Goal: Book appointment/travel/reservation

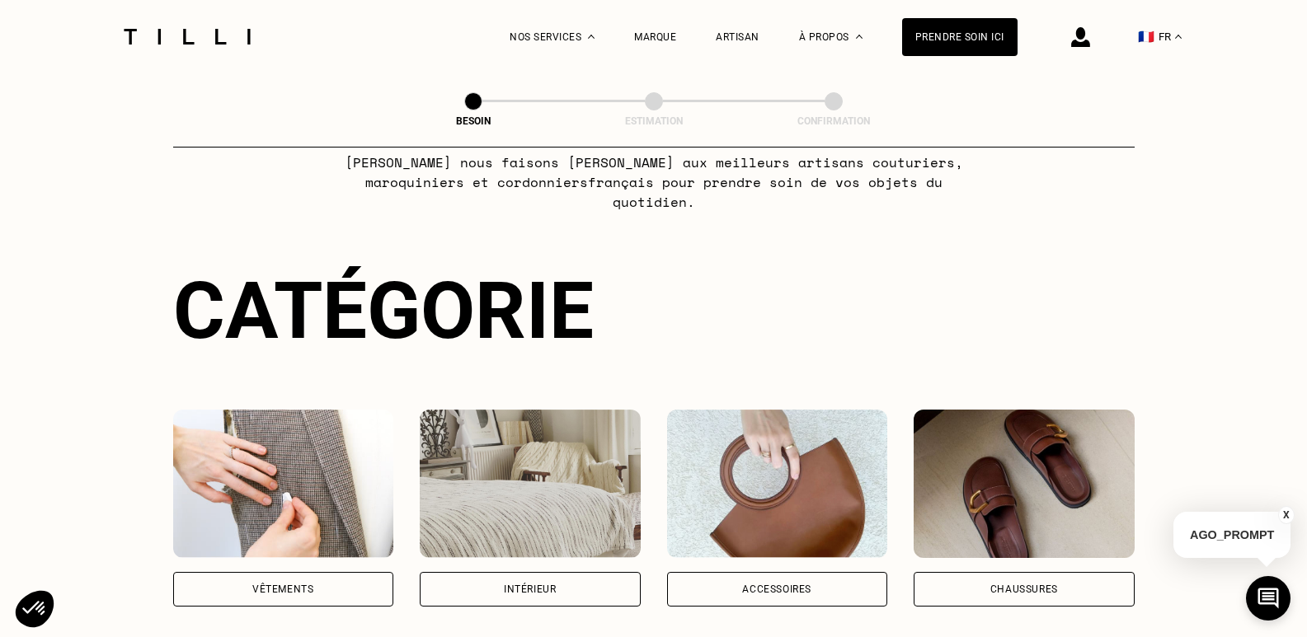
scroll to position [127, 0]
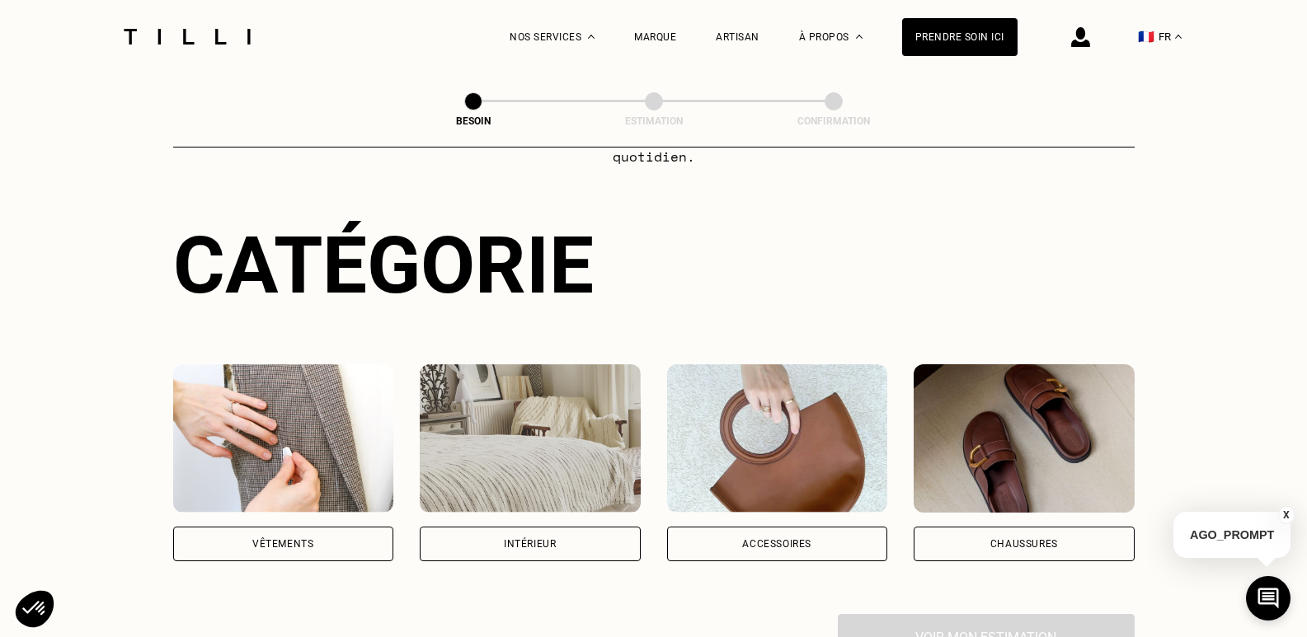
click at [289, 539] on div "Vêtements" at bounding box center [283, 544] width 221 height 35
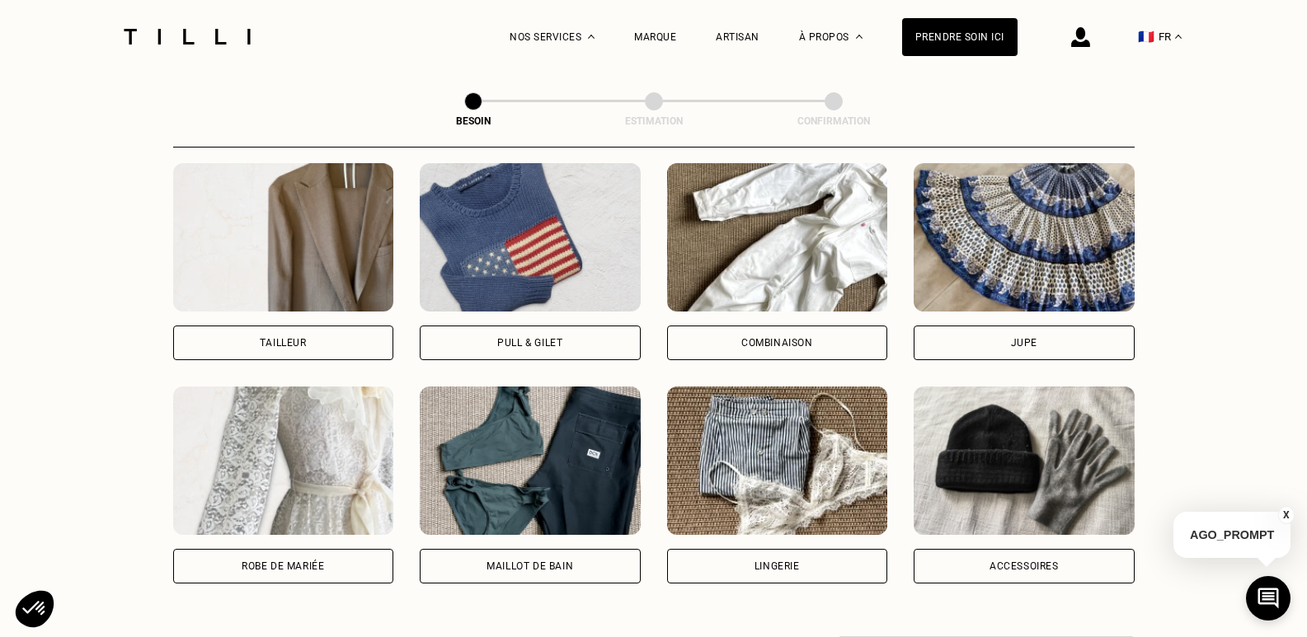
scroll to position [1023, 0]
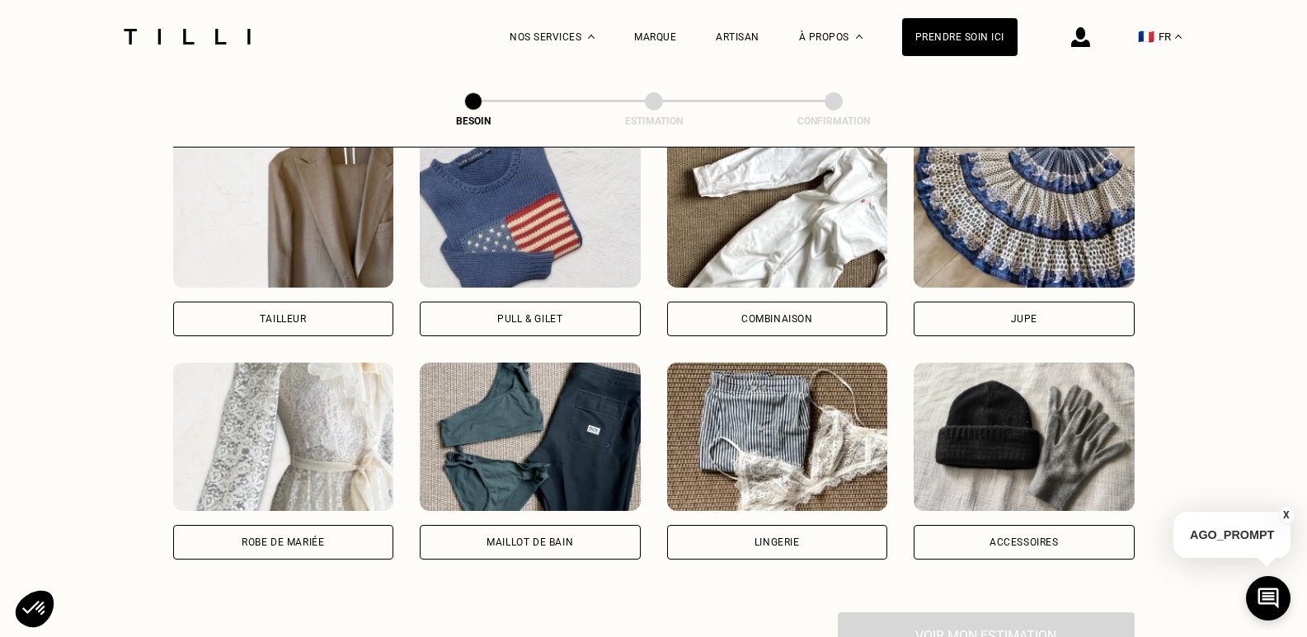
click at [223, 534] on div "Robe de mariée" at bounding box center [283, 542] width 221 height 35
select select "FR"
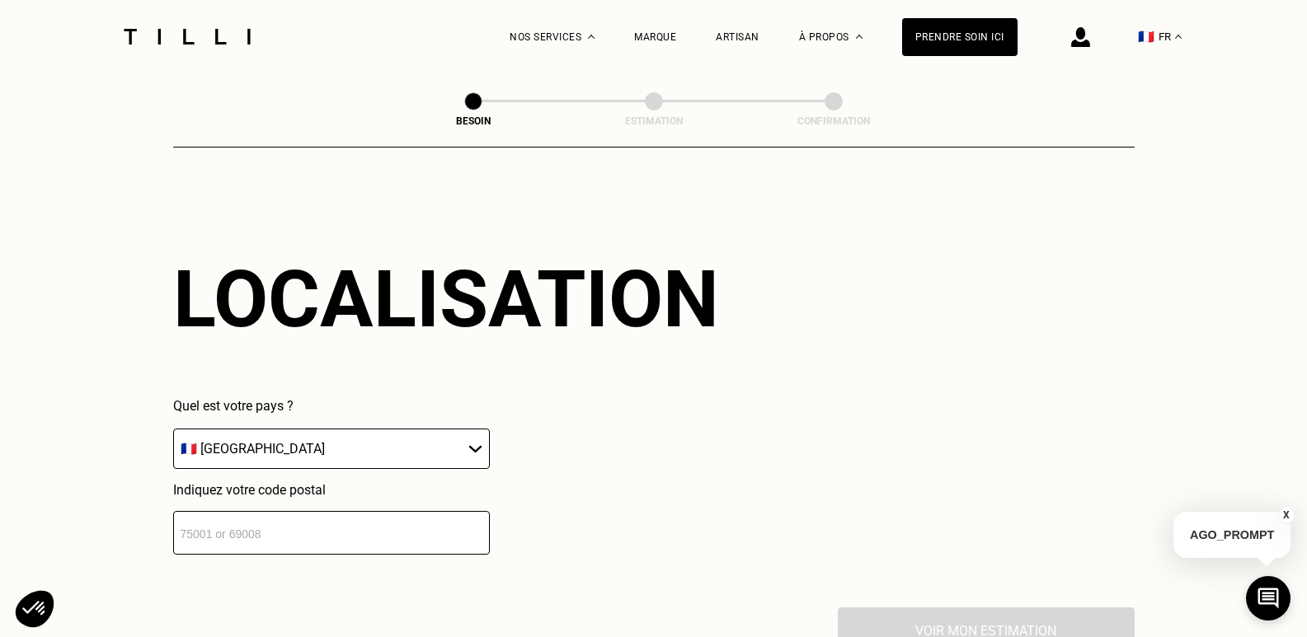
scroll to position [1436, 0]
click at [434, 529] on input "number" at bounding box center [331, 532] width 317 height 44
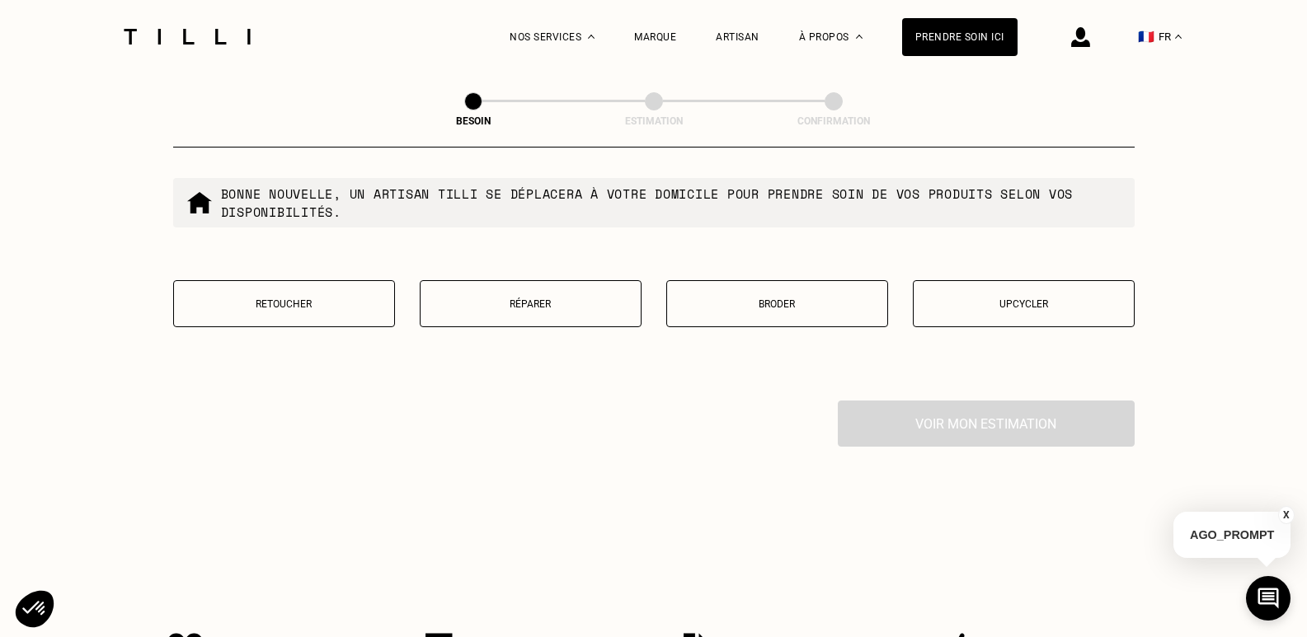
scroll to position [2081, 0]
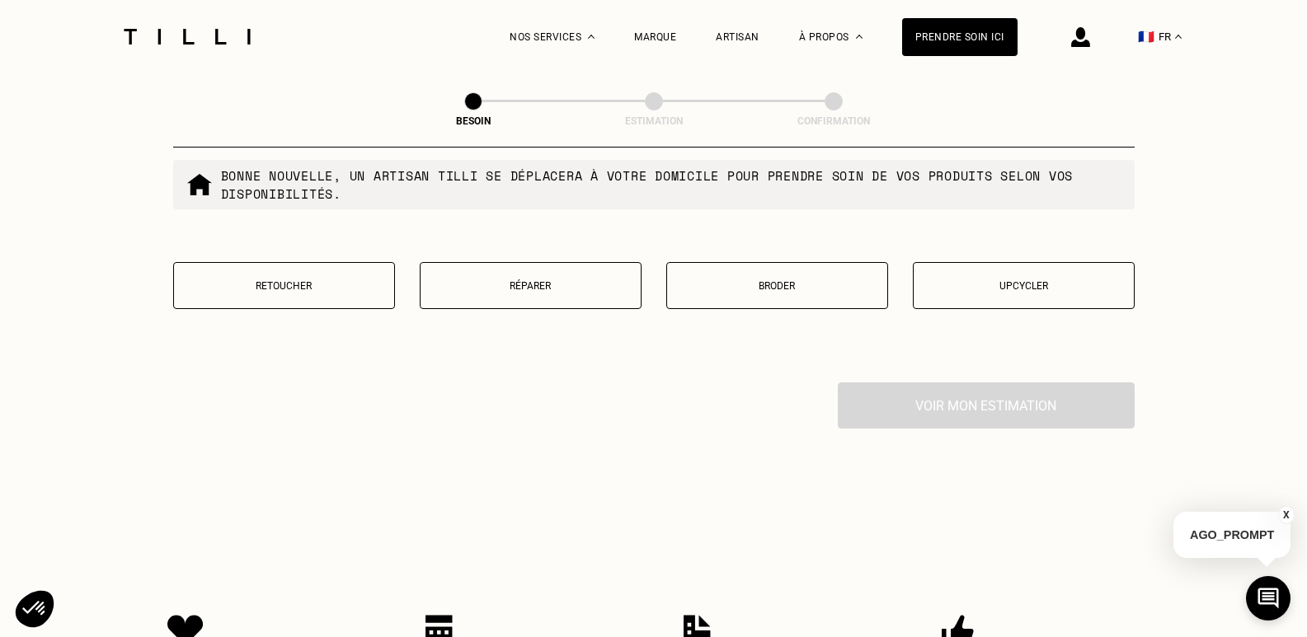
type input "75013"
click at [211, 280] on p "Retoucher" at bounding box center [284, 286] width 204 height 12
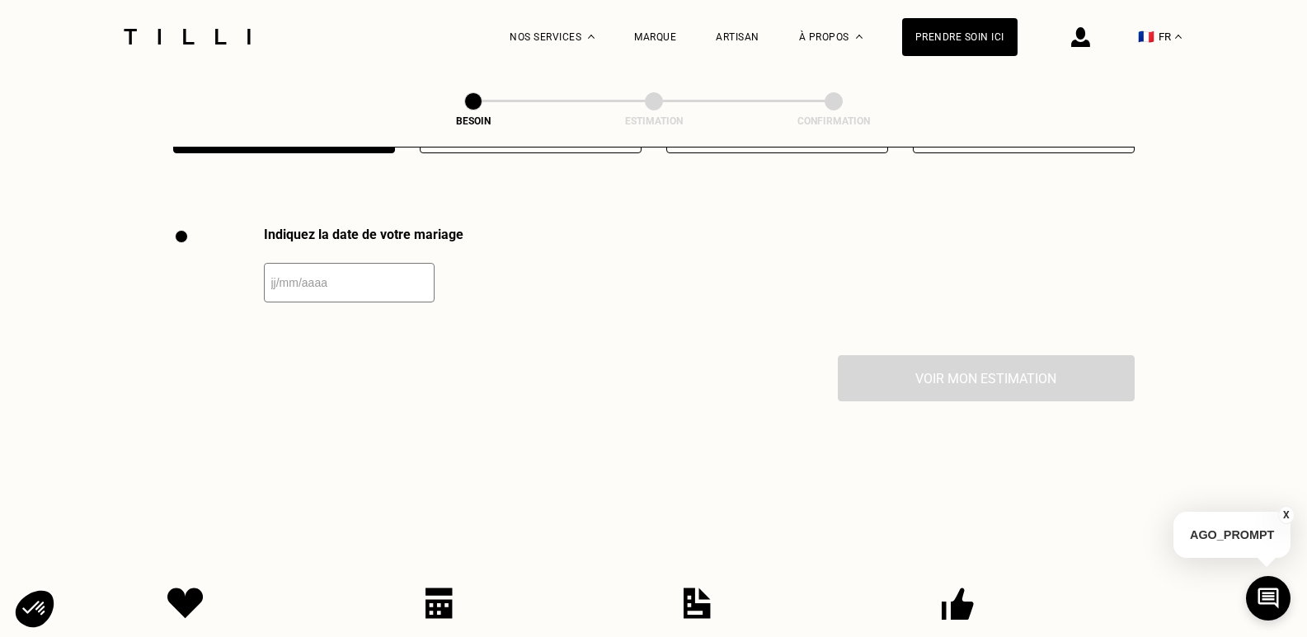
scroll to position [2269, 0]
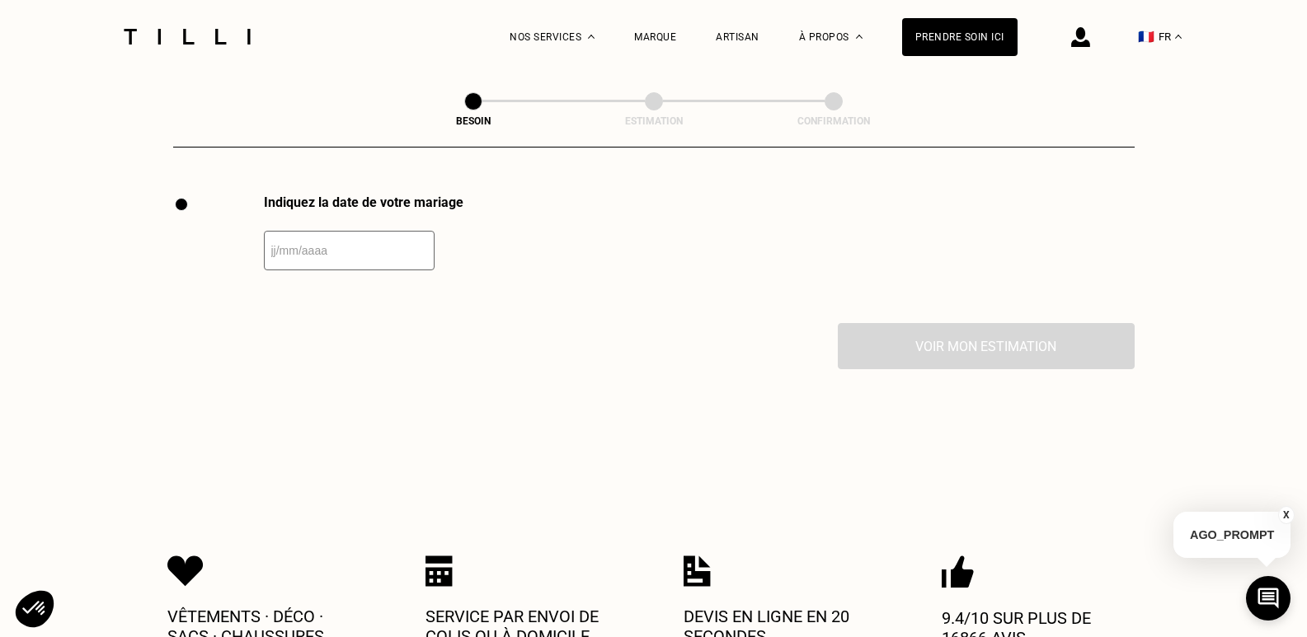
click at [317, 250] on input "text" at bounding box center [349, 251] width 171 height 40
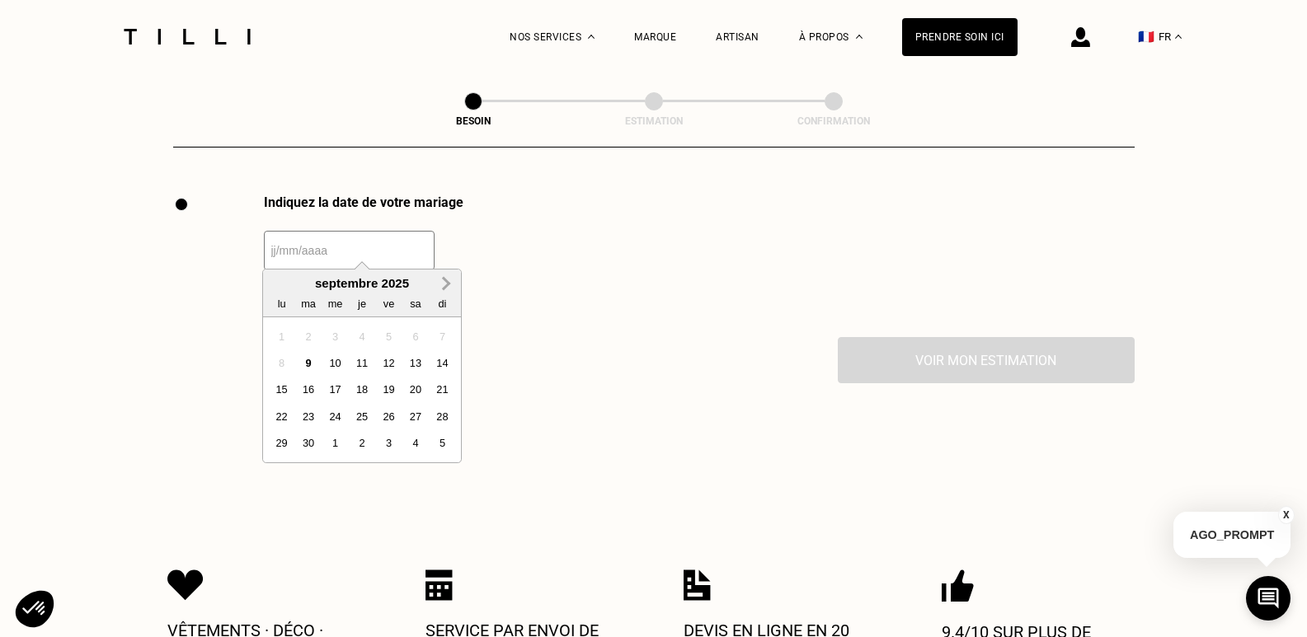
click at [444, 282] on span "Next Month" at bounding box center [444, 284] width 0 height 20
click at [383, 447] on div "31" at bounding box center [389, 443] width 22 height 22
type input "[DATE]"
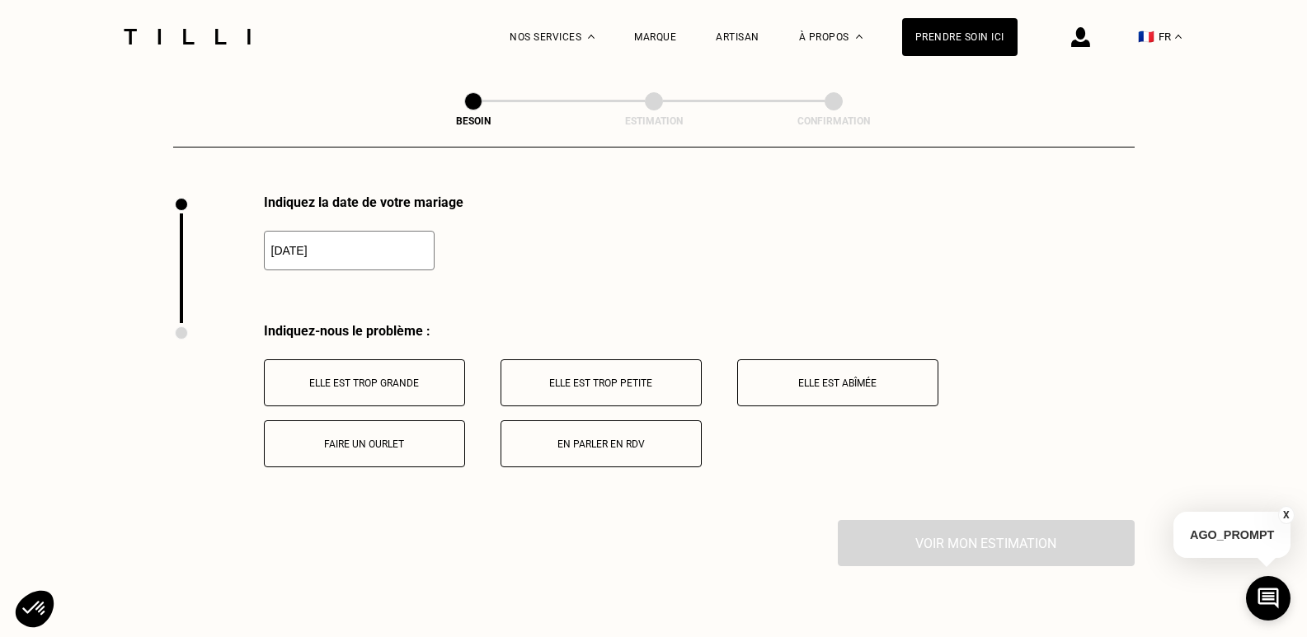
click at [424, 378] on p "Elle est trop grande" at bounding box center [364, 384] width 183 height 12
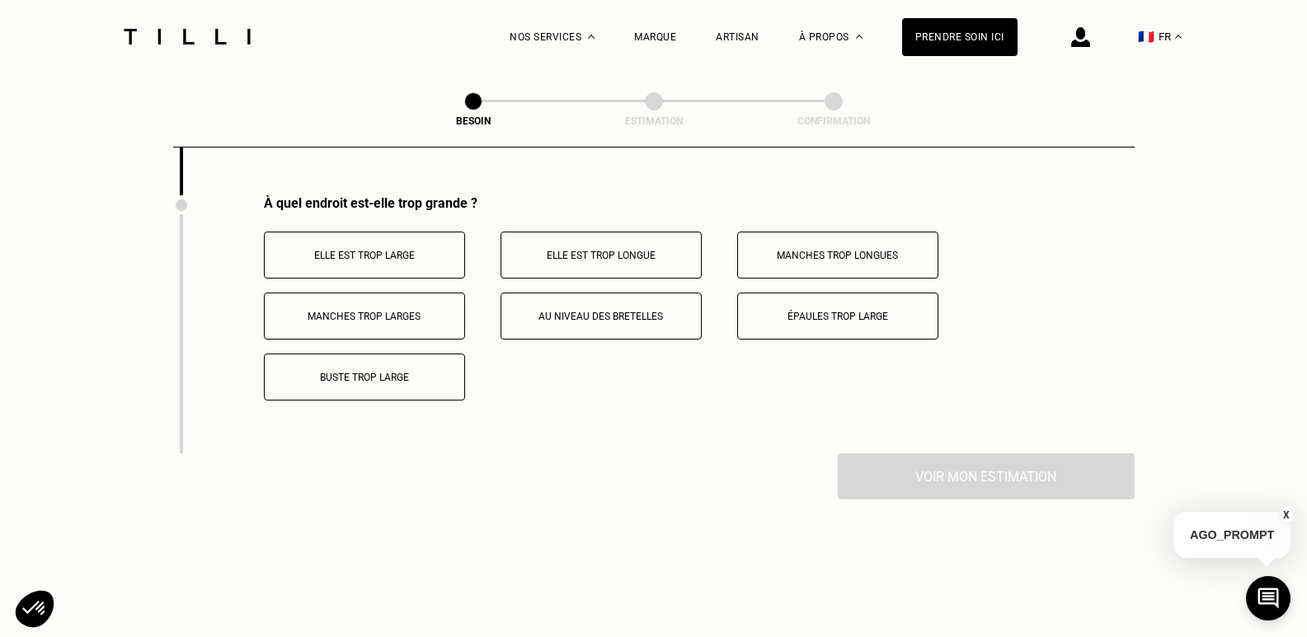
scroll to position [2595, 0]
click at [866, 310] on p "Épaules trop large" at bounding box center [837, 316] width 183 height 12
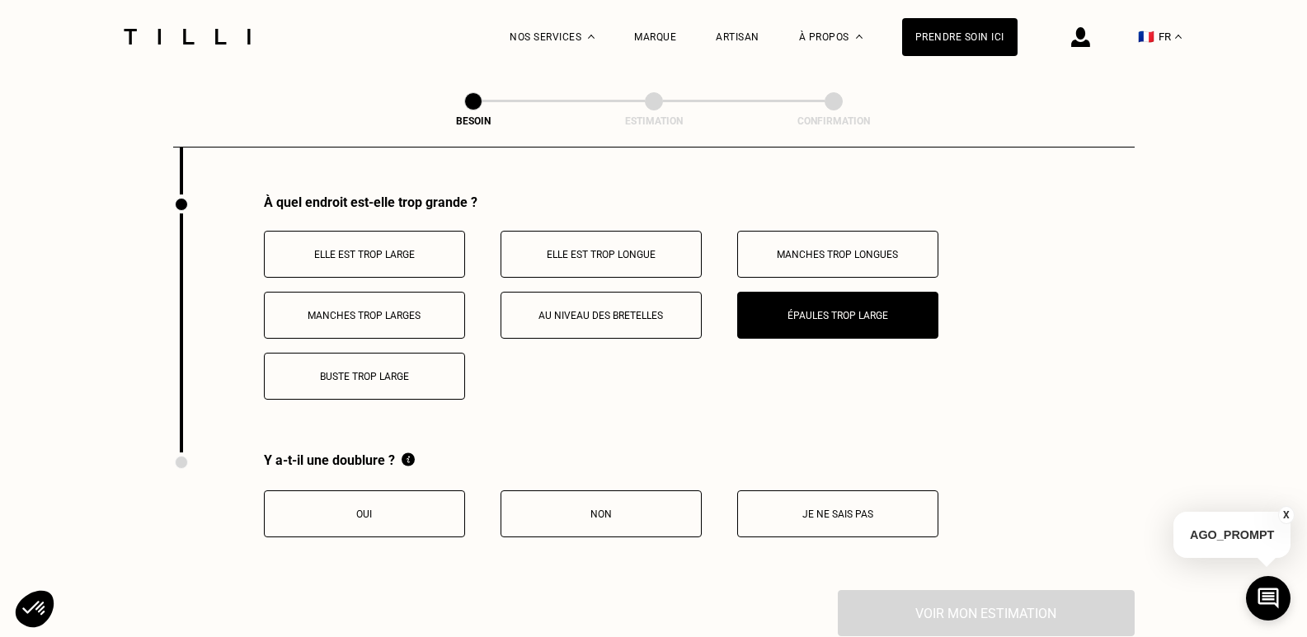
click at [392, 249] on p "Elle est trop large" at bounding box center [364, 255] width 183 height 12
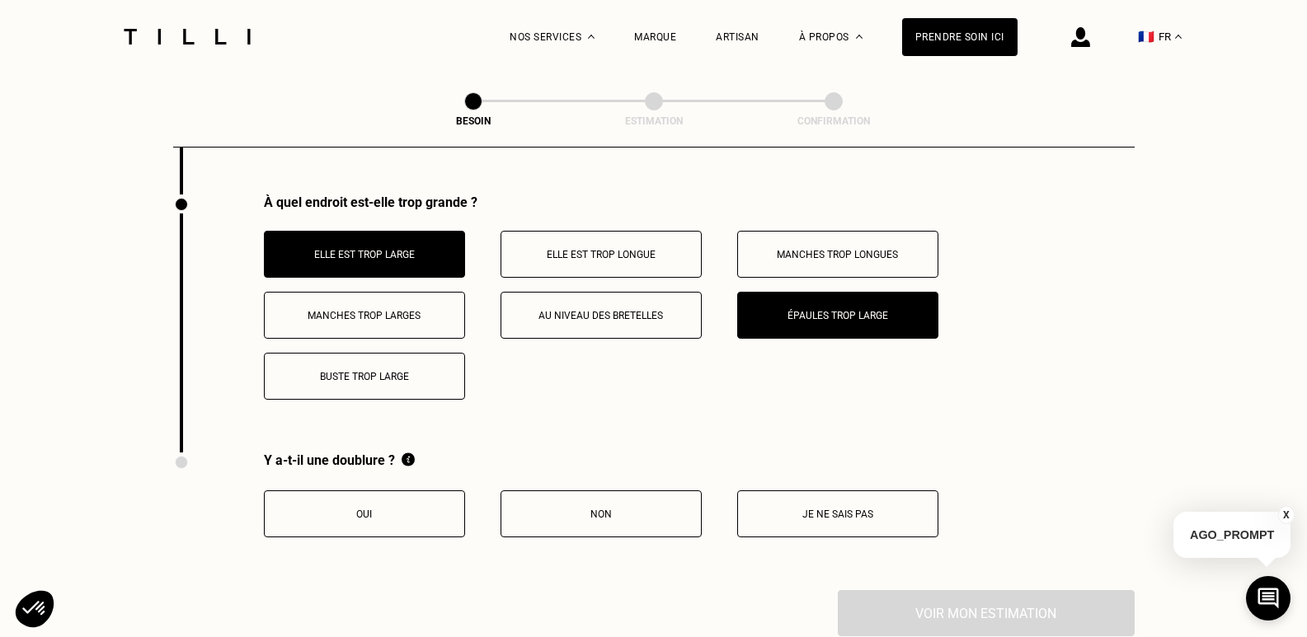
click at [449, 371] on p "Buste trop large" at bounding box center [364, 377] width 183 height 12
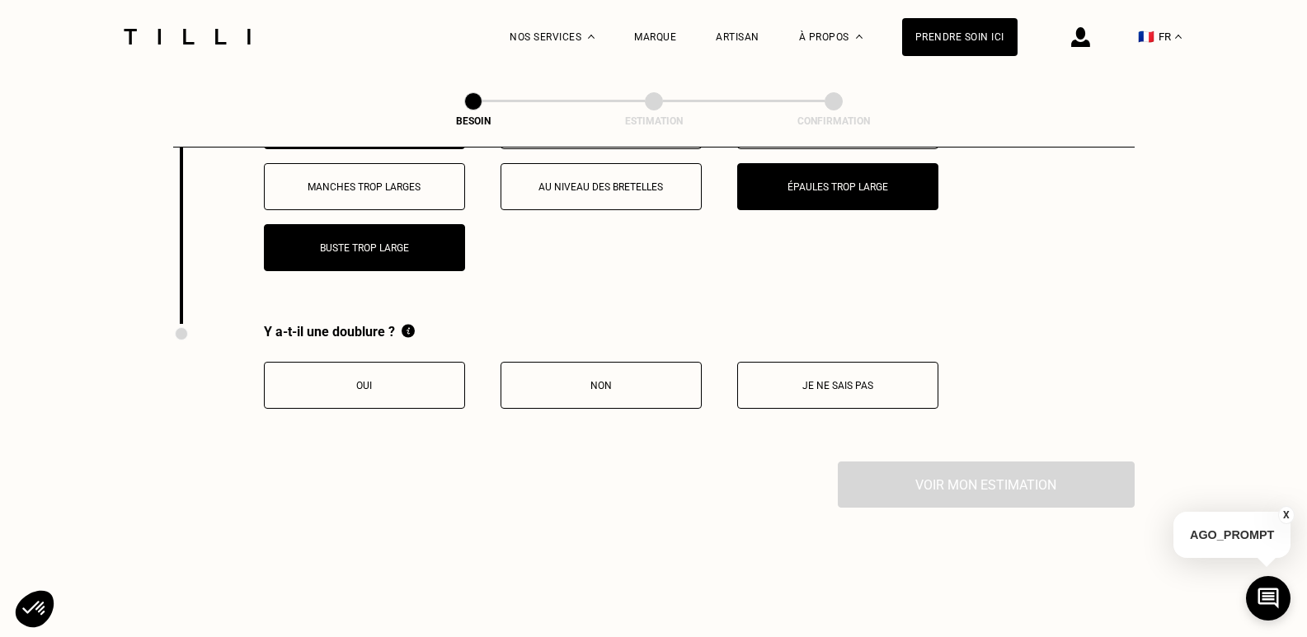
scroll to position [2762, 0]
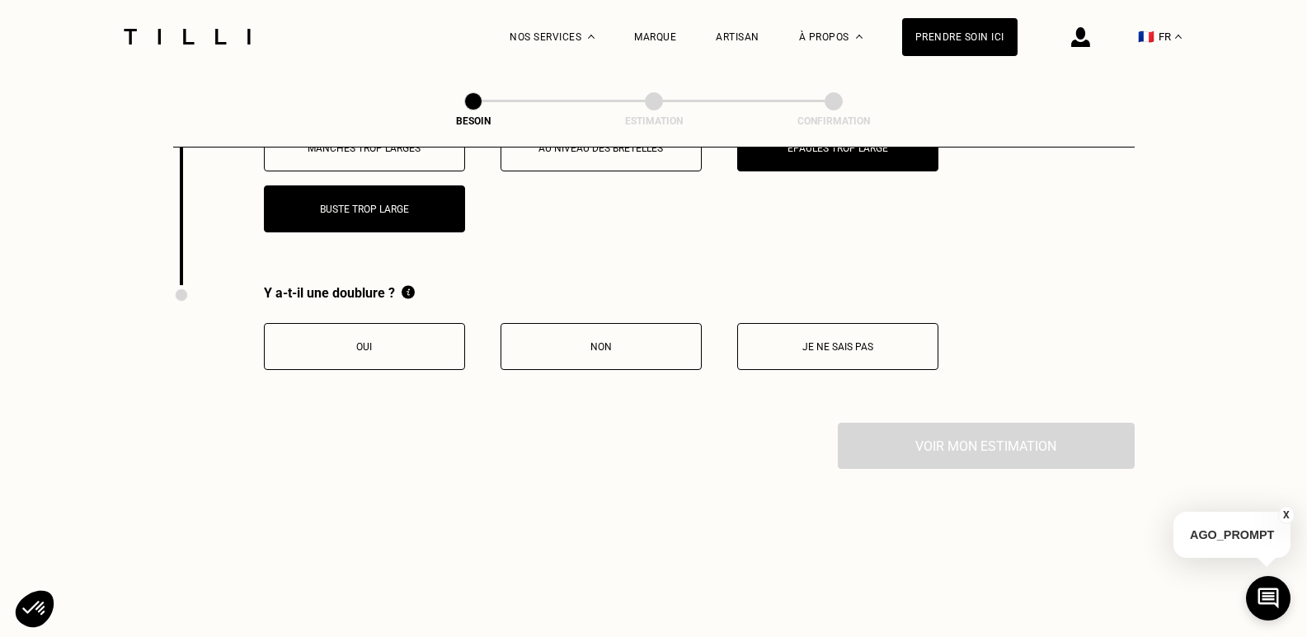
click at [878, 341] on p "Je ne sais pas" at bounding box center [837, 347] width 183 height 12
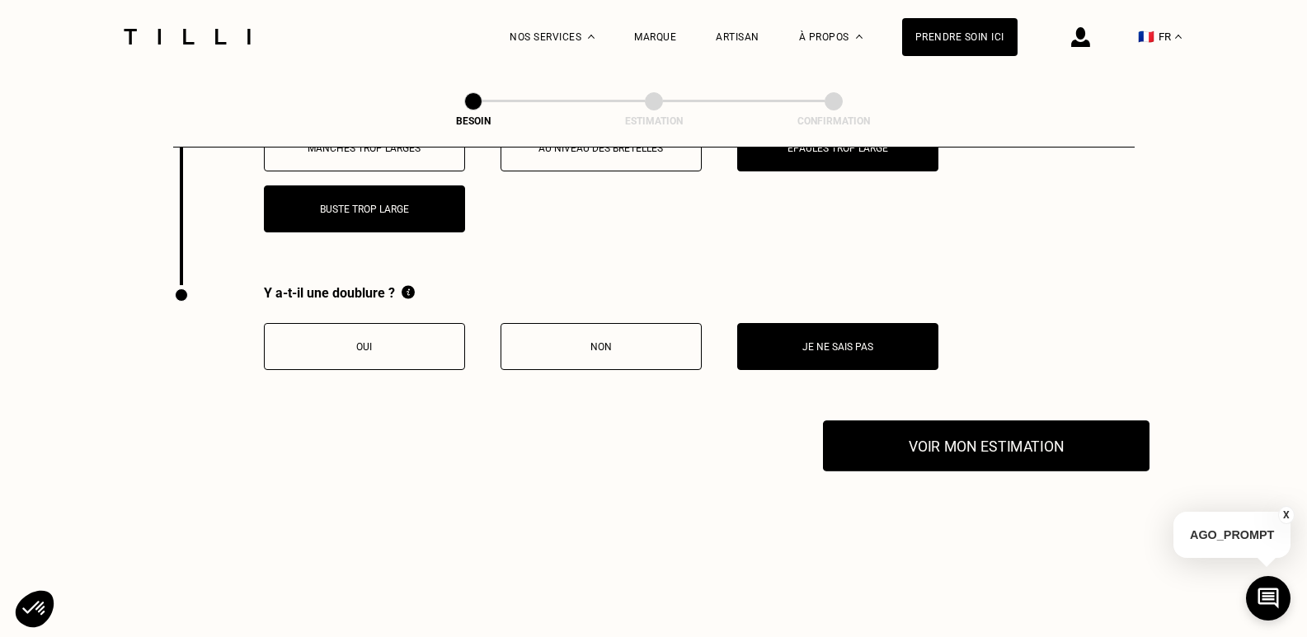
click at [982, 428] on button "Voir mon estimation" at bounding box center [986, 446] width 327 height 51
click at [1021, 422] on button "Voir mon estimation" at bounding box center [986, 446] width 327 height 51
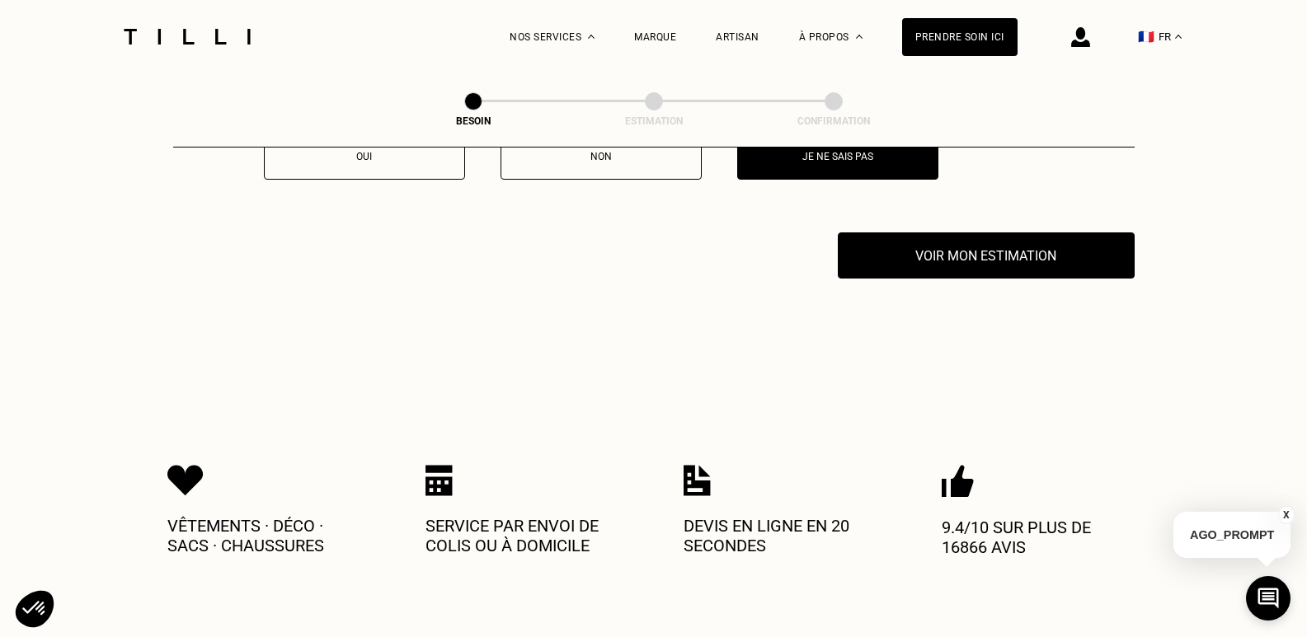
scroll to position [2718, 0]
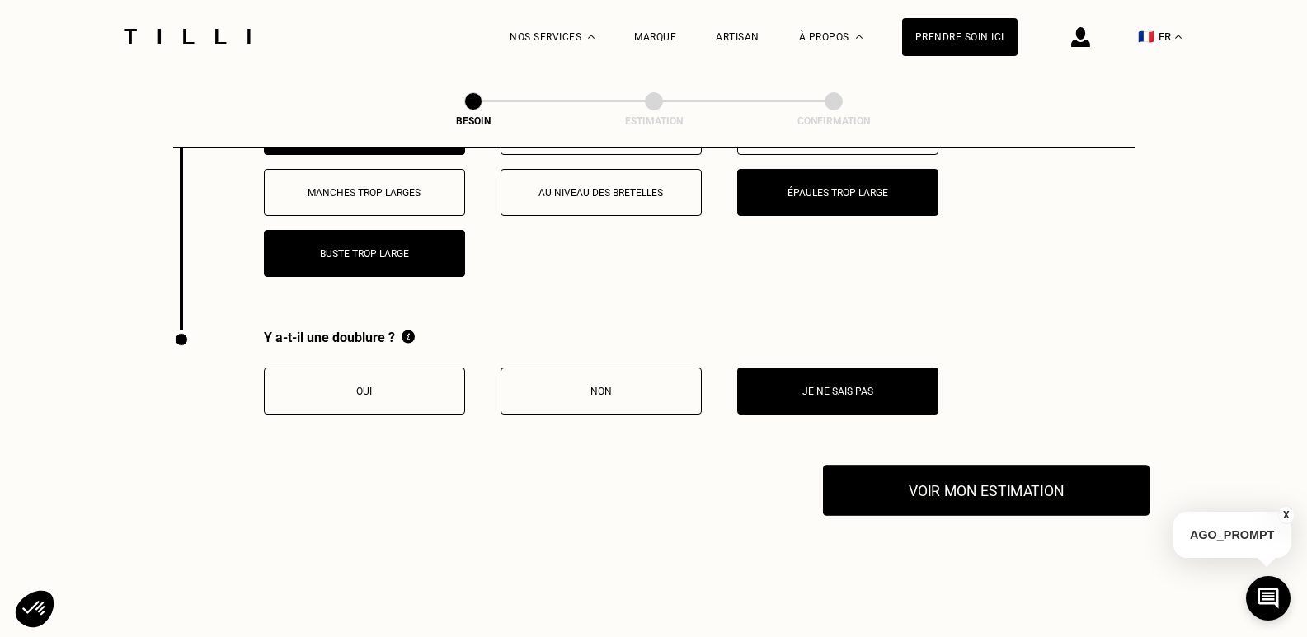
click at [933, 470] on button "Voir mon estimation" at bounding box center [986, 490] width 327 height 51
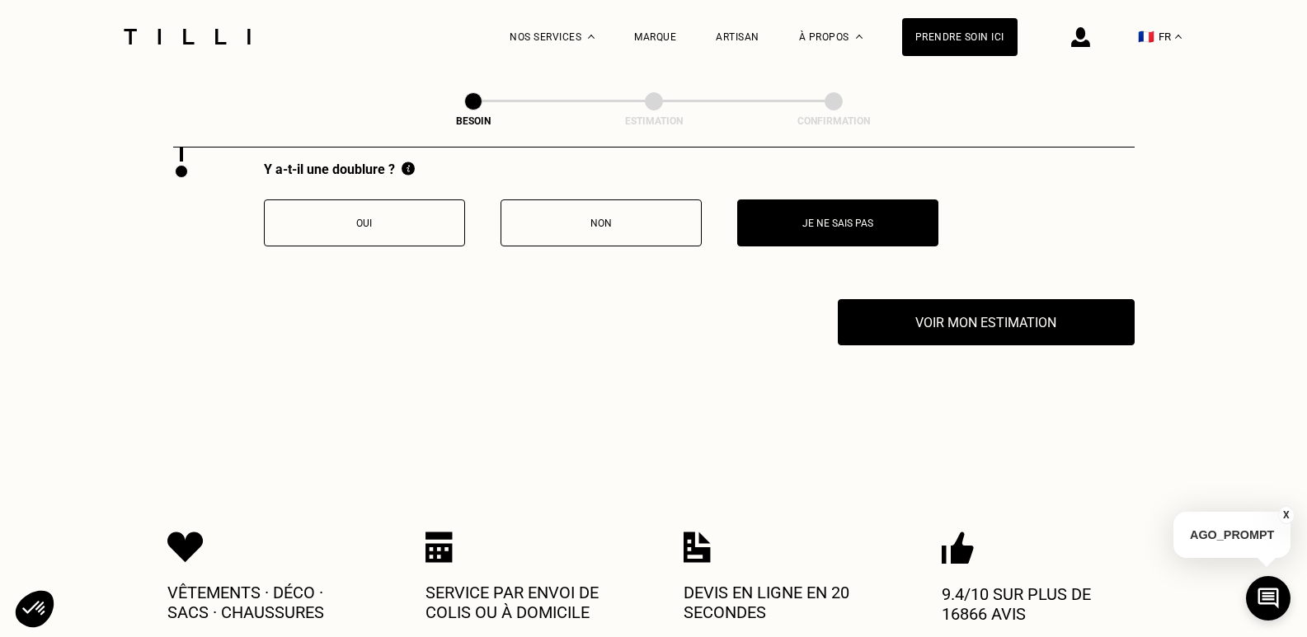
scroll to position [2841, 0]
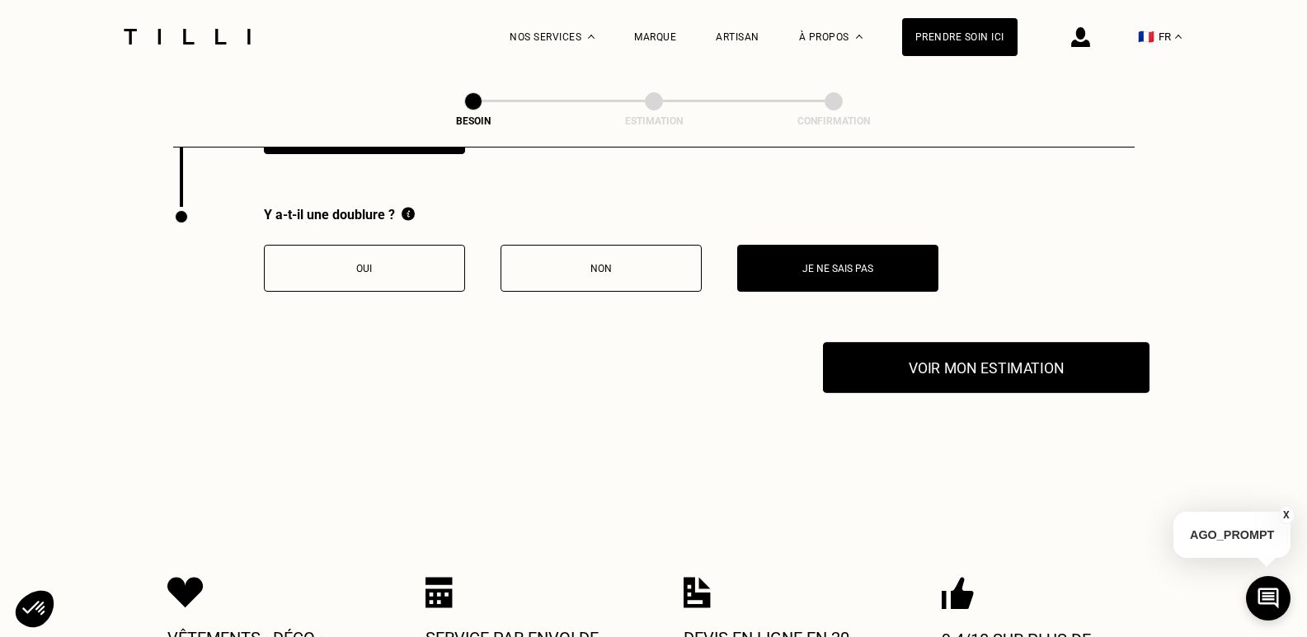
click at [1007, 363] on button "Voir mon estimation" at bounding box center [986, 367] width 327 height 51
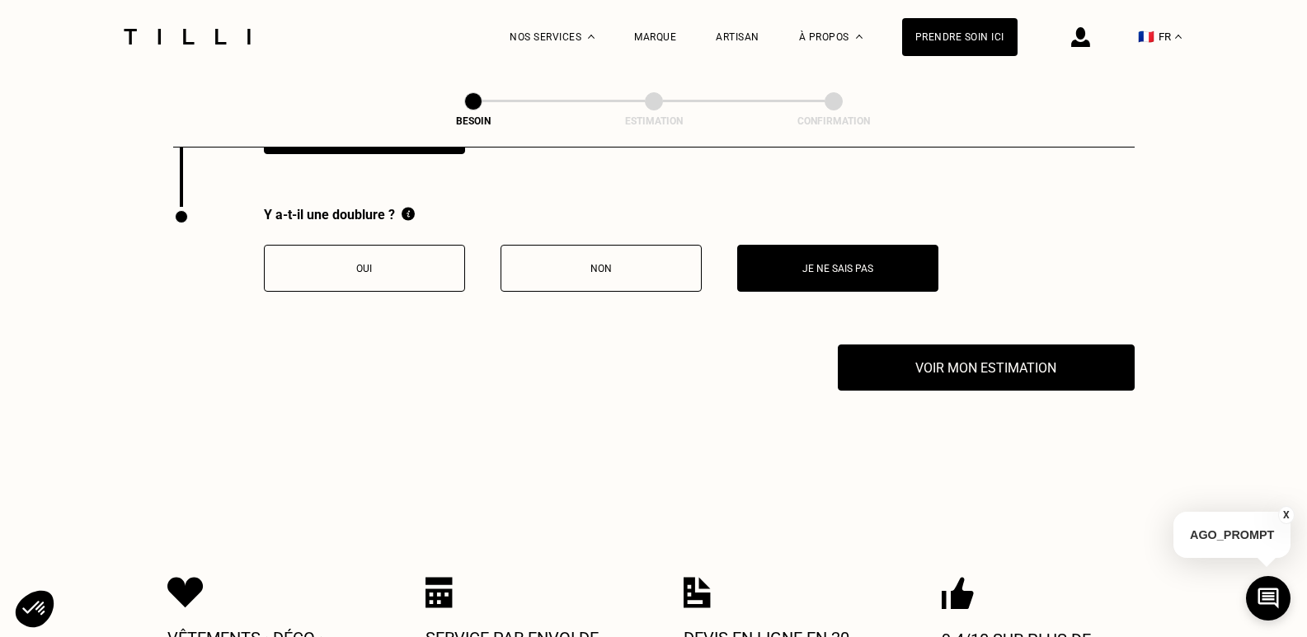
click at [1286, 515] on button "X" at bounding box center [1286, 515] width 16 height 18
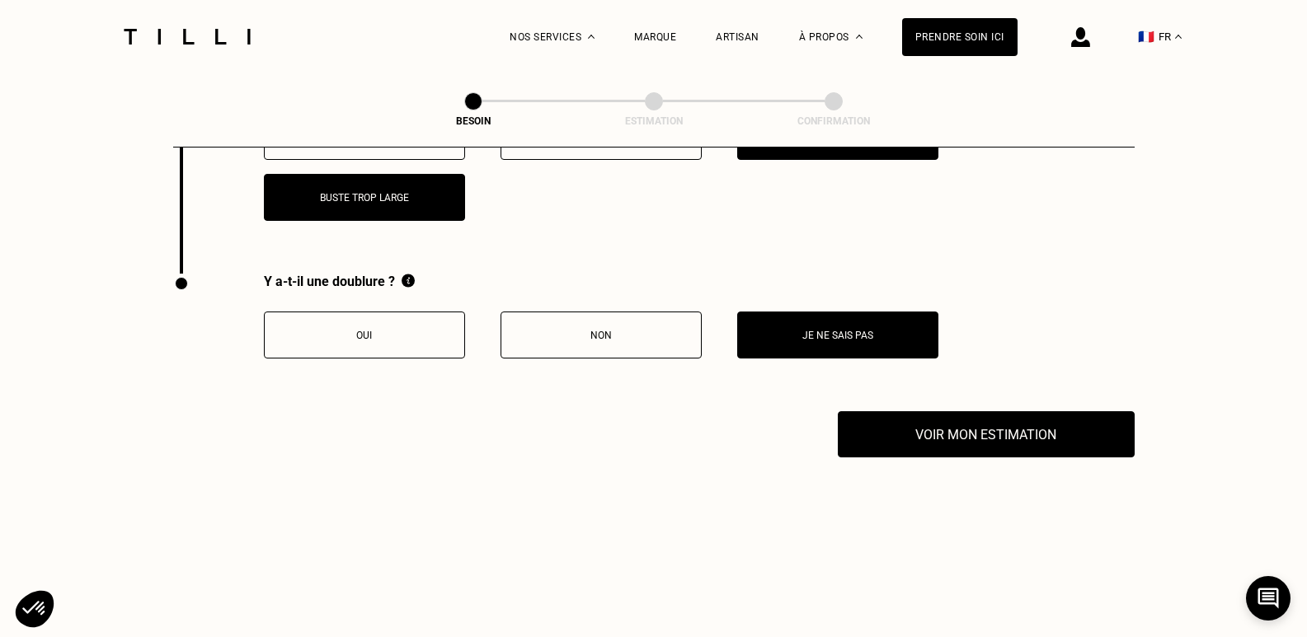
scroll to position [2780, 0]
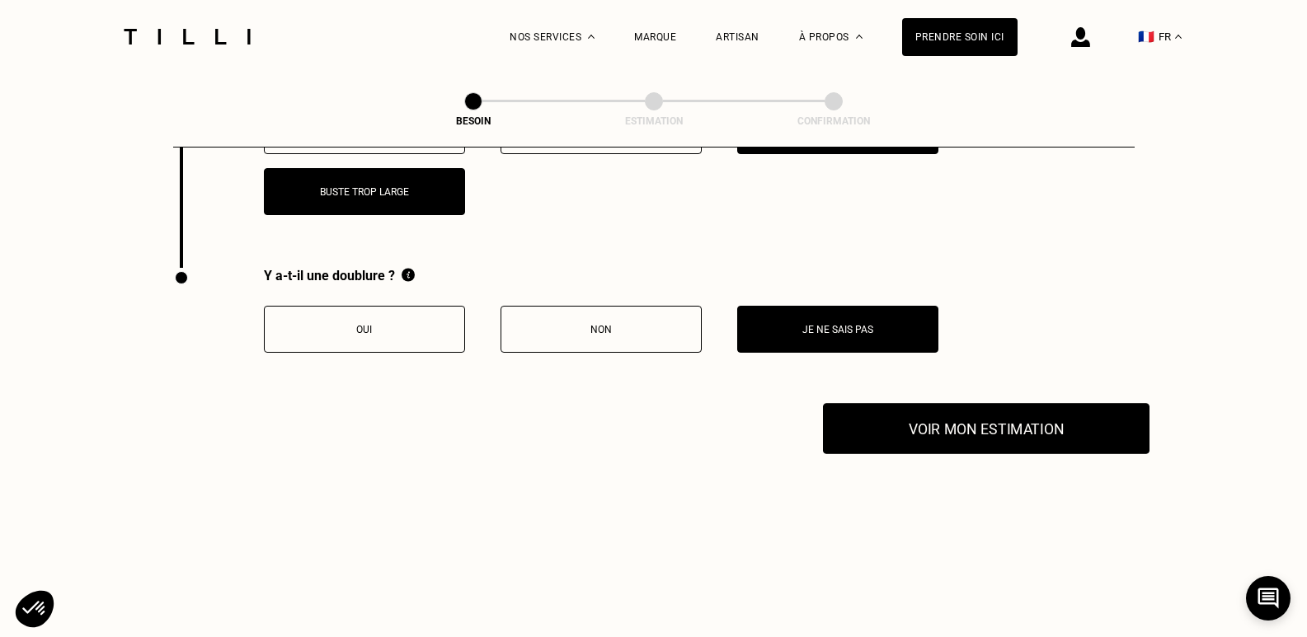
click at [1023, 425] on button "Voir mon estimation" at bounding box center [986, 428] width 327 height 51
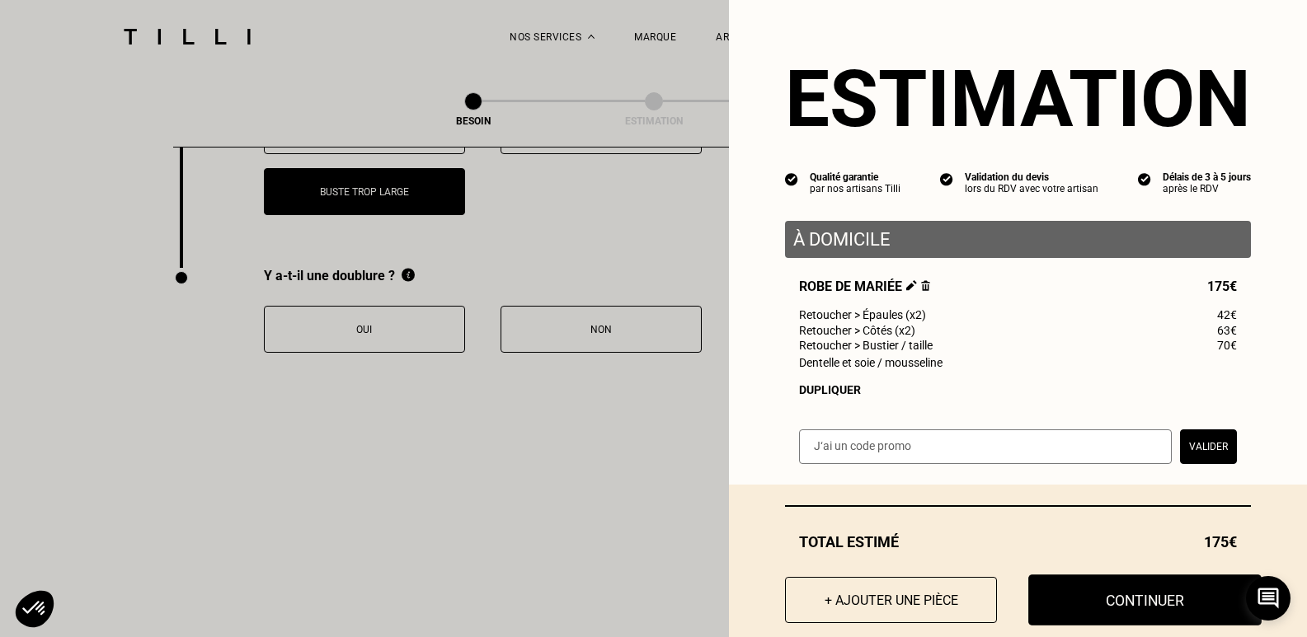
click at [1056, 605] on button "Continuer" at bounding box center [1144, 600] width 233 height 51
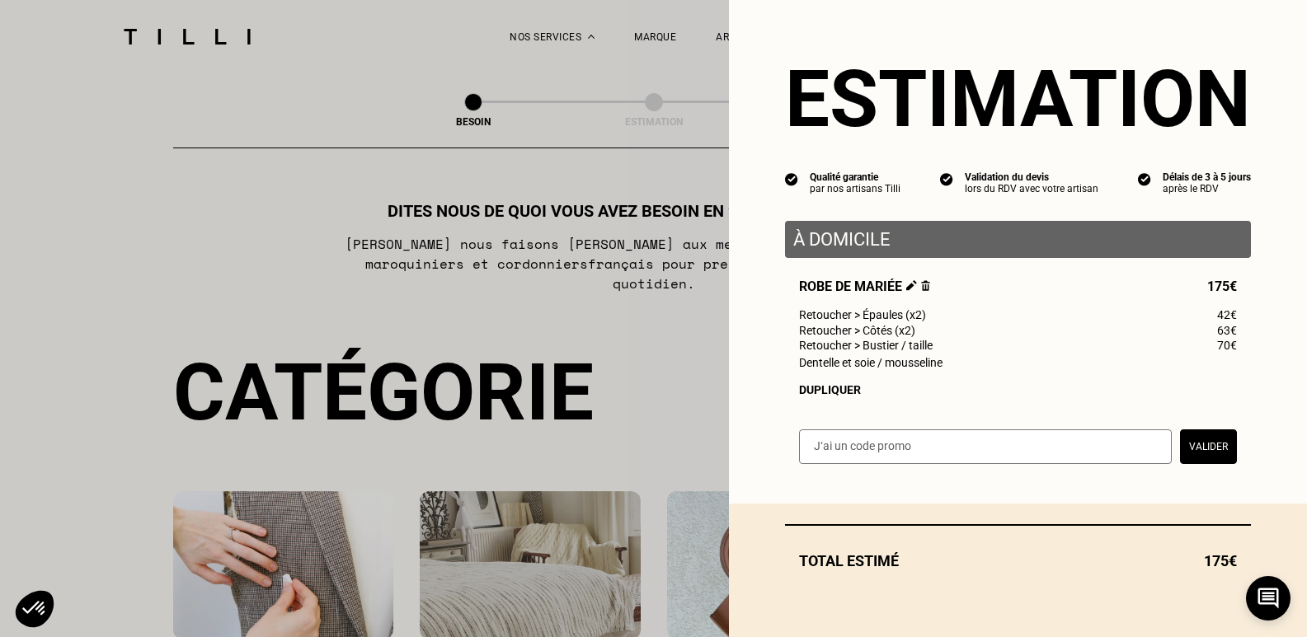
select select "FR"
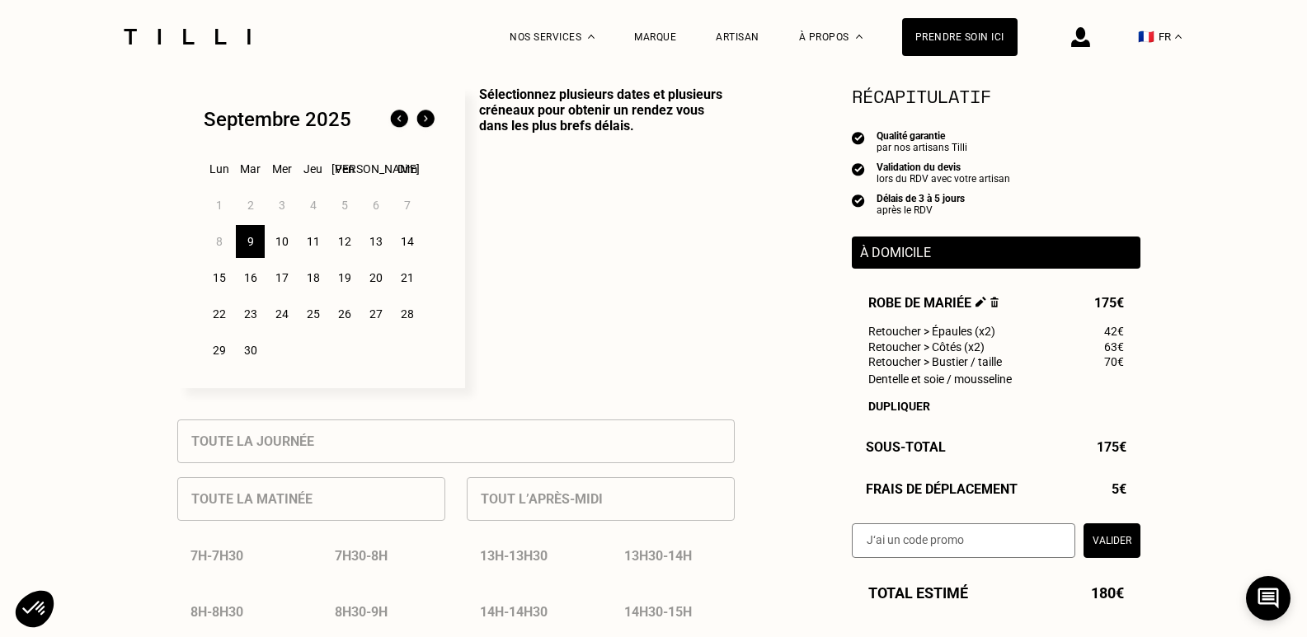
scroll to position [519, 0]
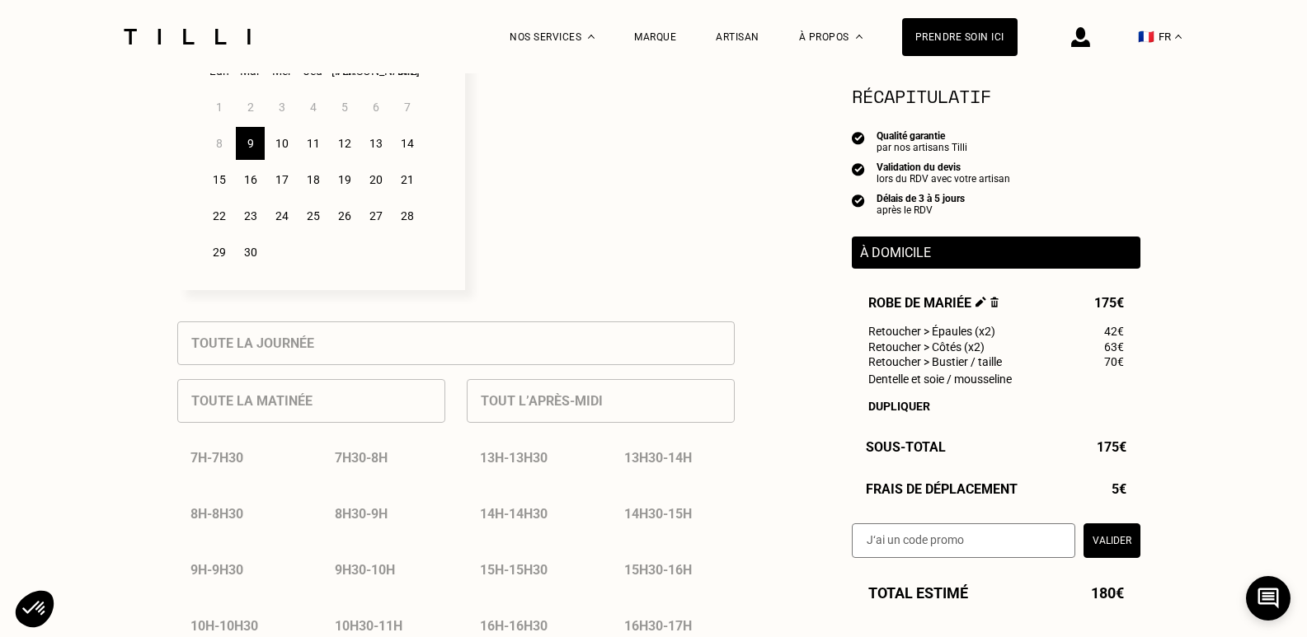
click at [282, 186] on div "17" at bounding box center [281, 179] width 29 height 33
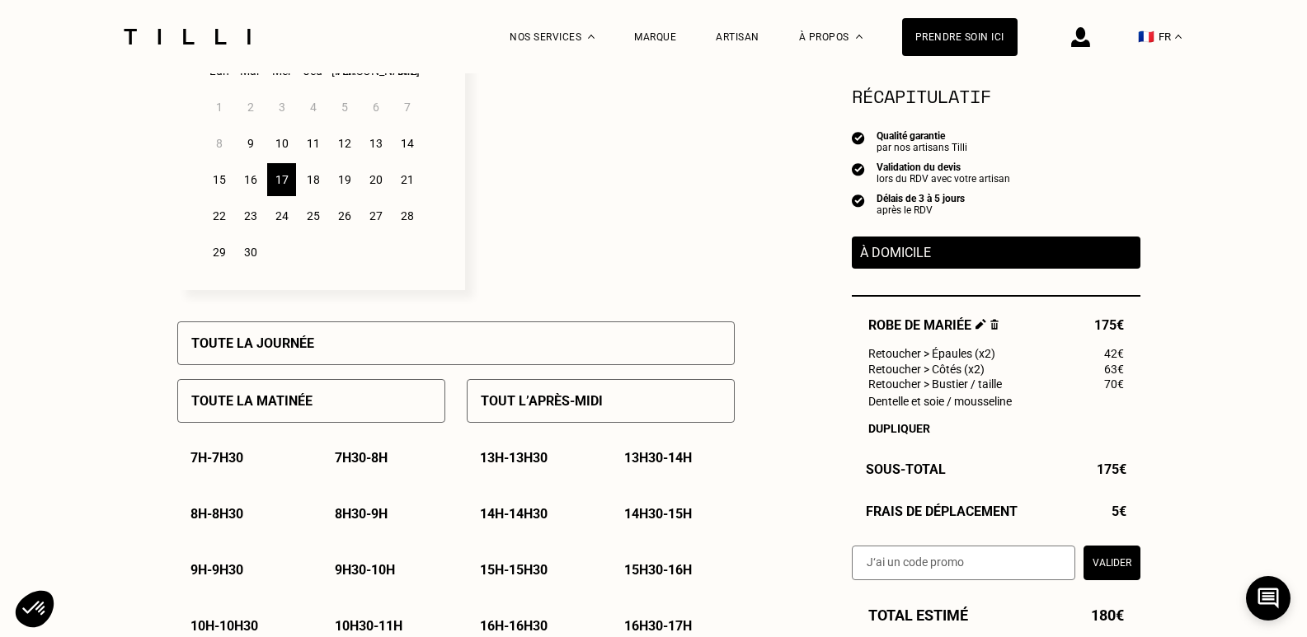
click at [329, 411] on div "Toute la matinée" at bounding box center [311, 401] width 268 height 44
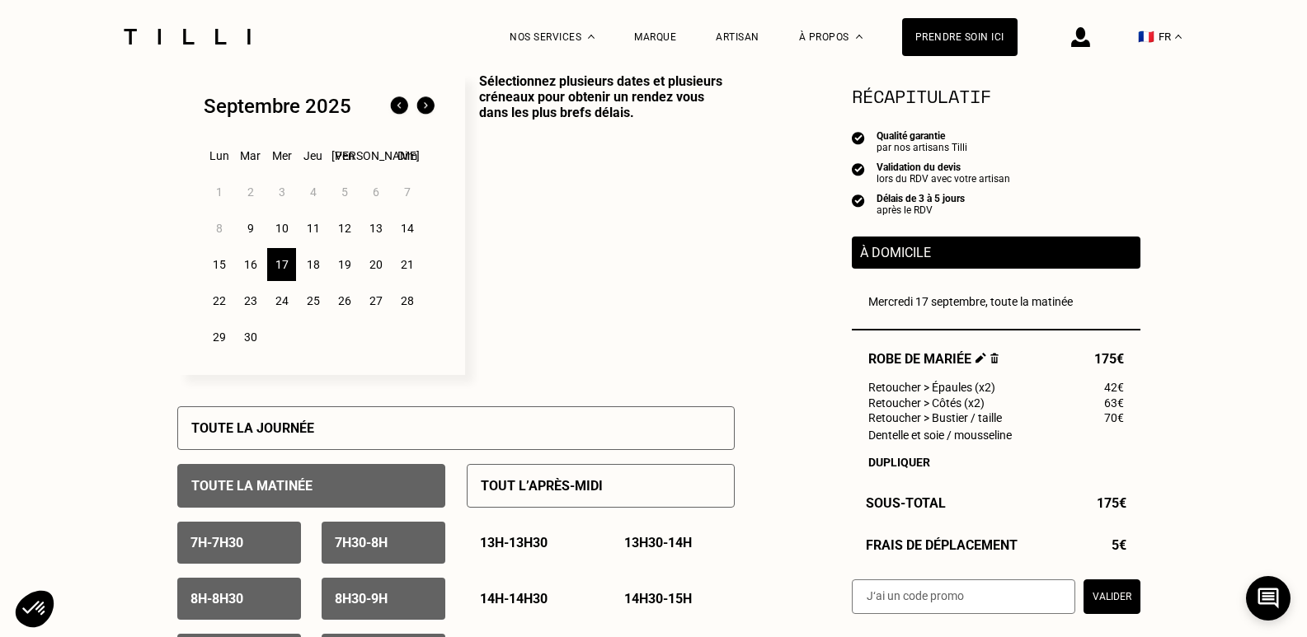
scroll to position [336, 0]
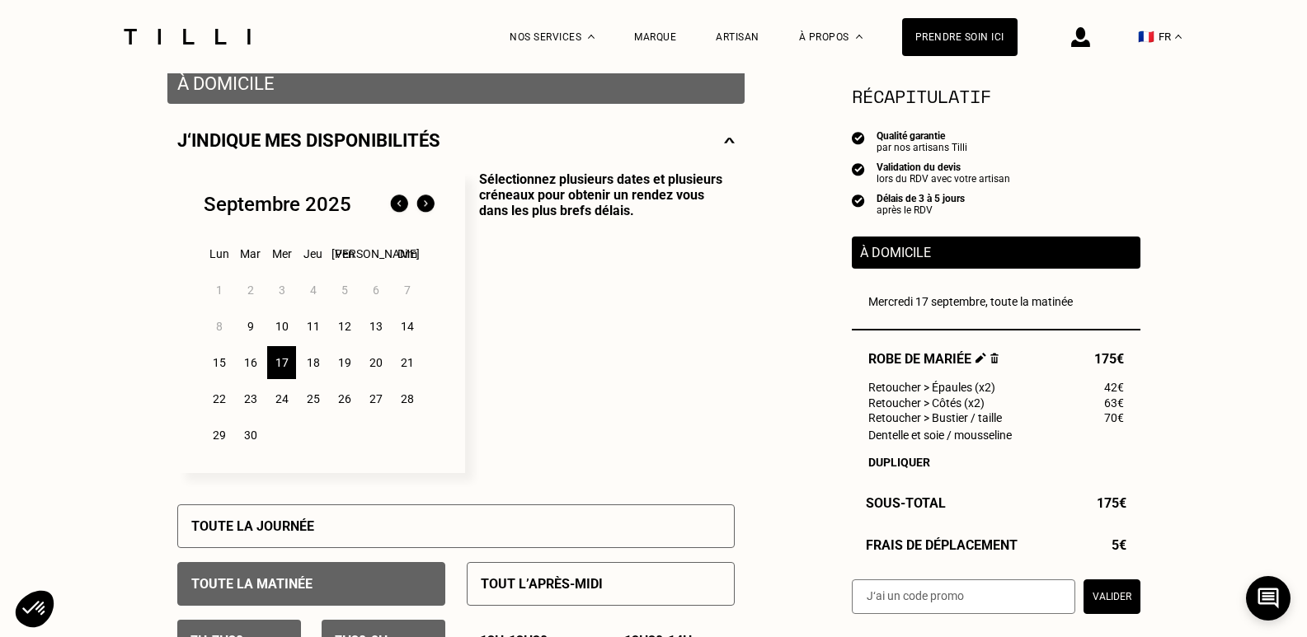
click at [632, 376] on p "Sélectionnez plusieurs dates et plusieurs créneaux pour obtenir un rendez vous …" at bounding box center [600, 323] width 270 height 302
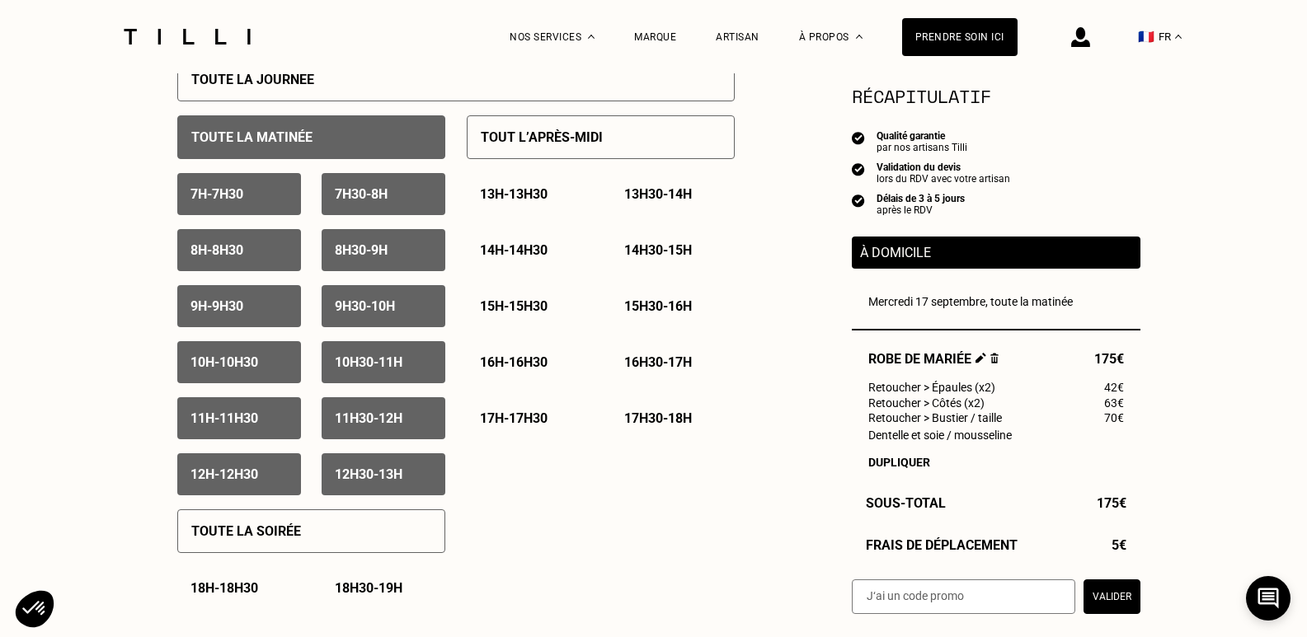
scroll to position [474, 0]
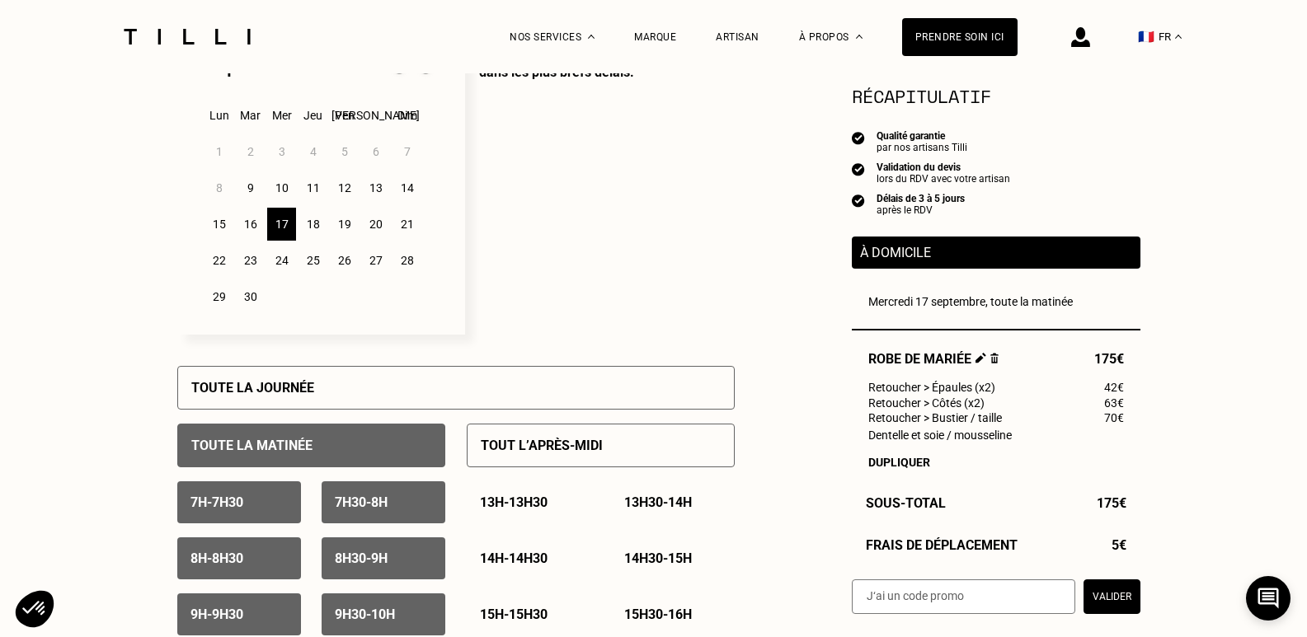
click at [371, 195] on div "13" at bounding box center [375, 188] width 29 height 33
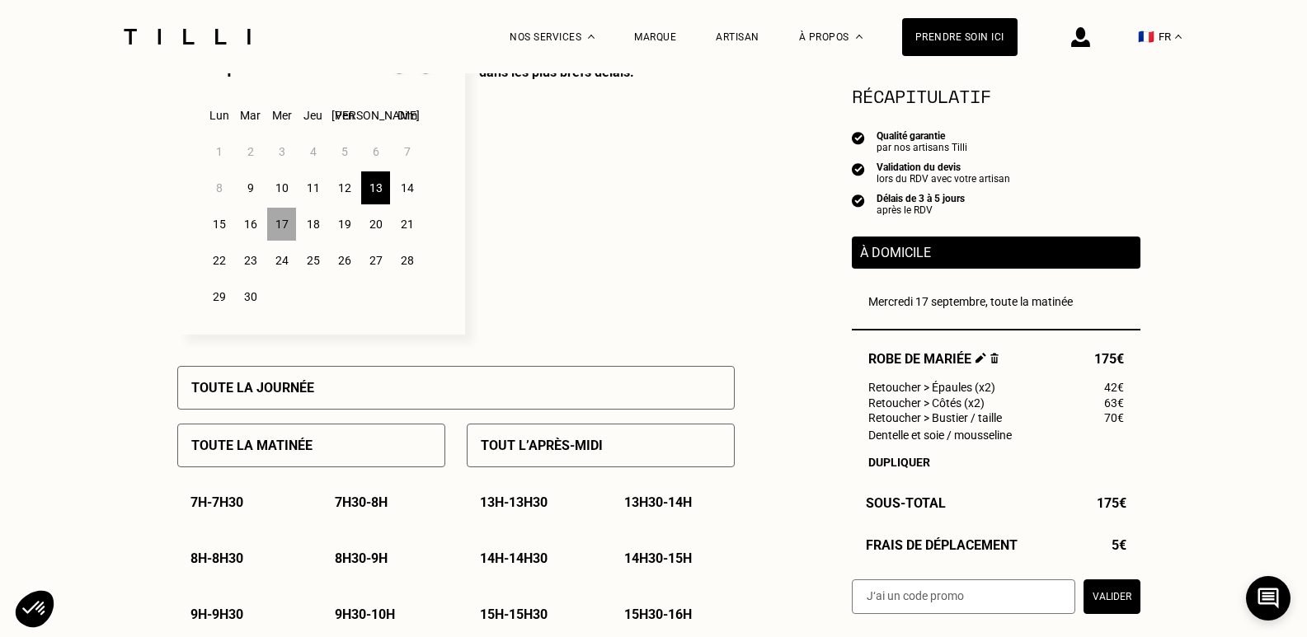
click at [406, 454] on div "Toute la matinée" at bounding box center [311, 446] width 268 height 44
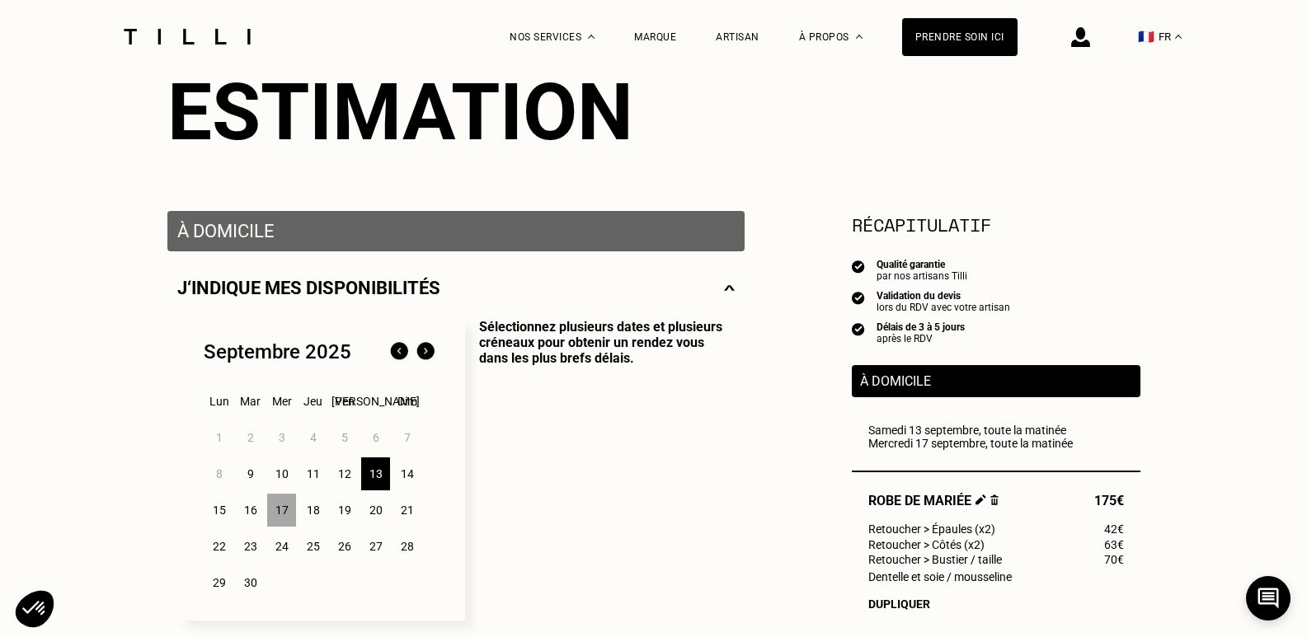
scroll to position [0, 0]
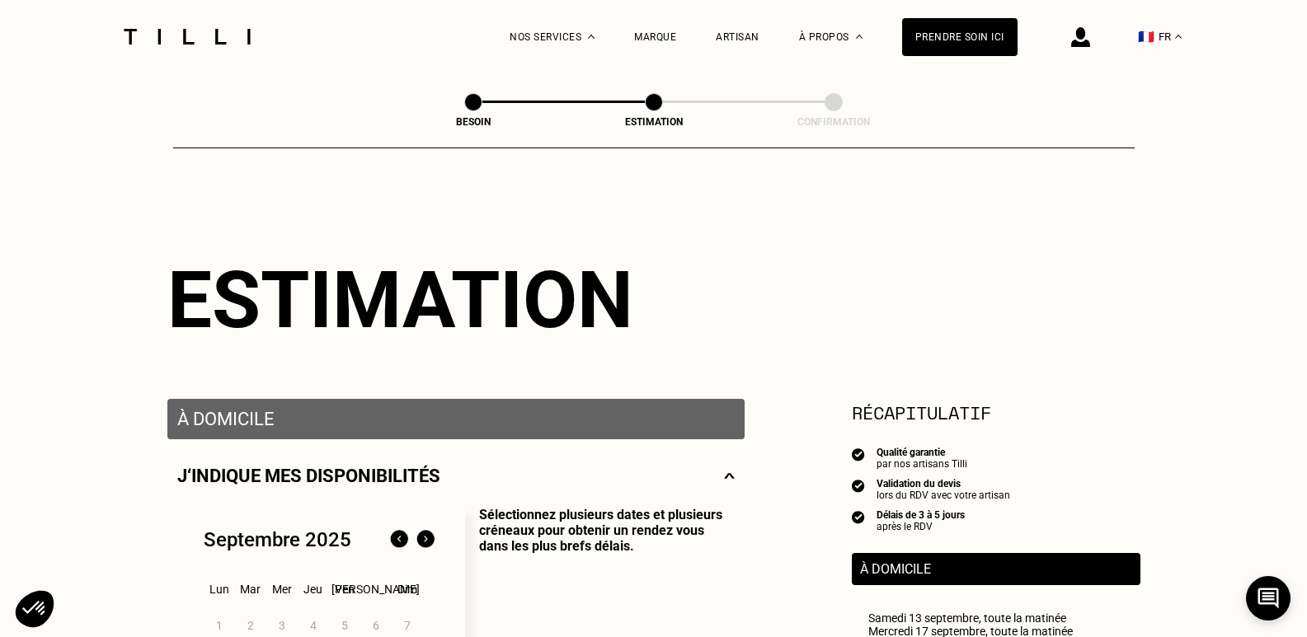
drag, startPoint x: 282, startPoint y: 26, endPoint x: 153, endPoint y: 33, distance: 129.6
click at [153, 33] on div "La Méthode Retoucherie Maroquinerie Broderie Cordonnerie Nos prix Nos services …" at bounding box center [654, 36] width 1072 height 73
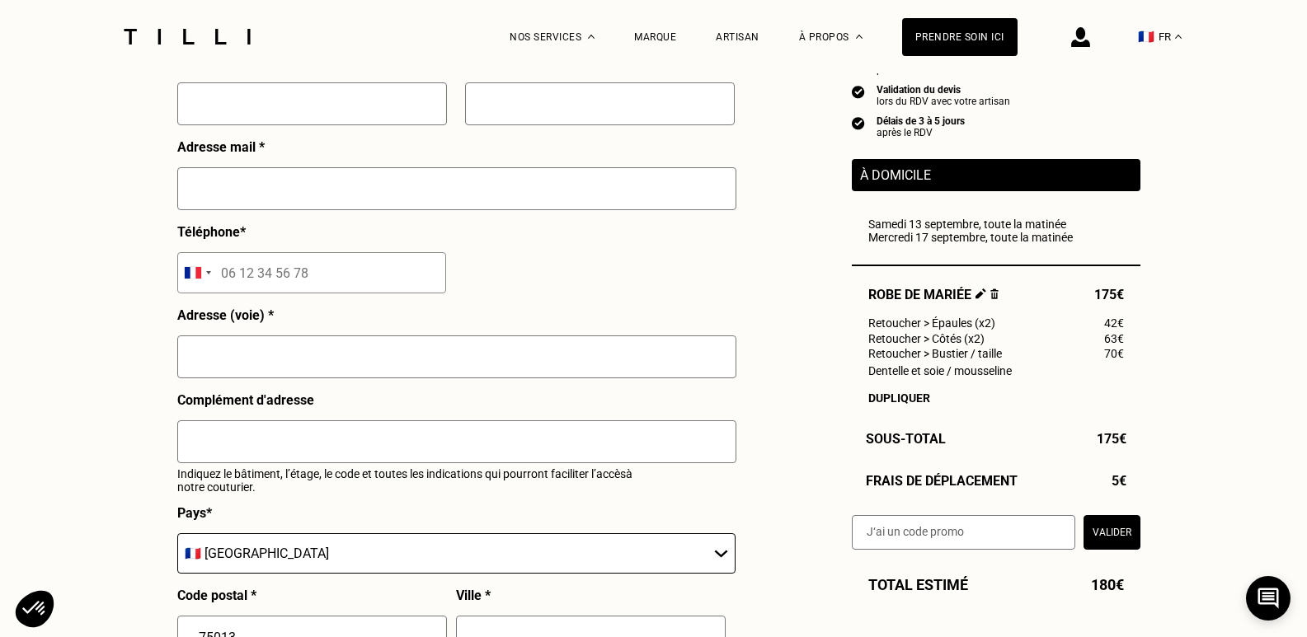
scroll to position [1485, 0]
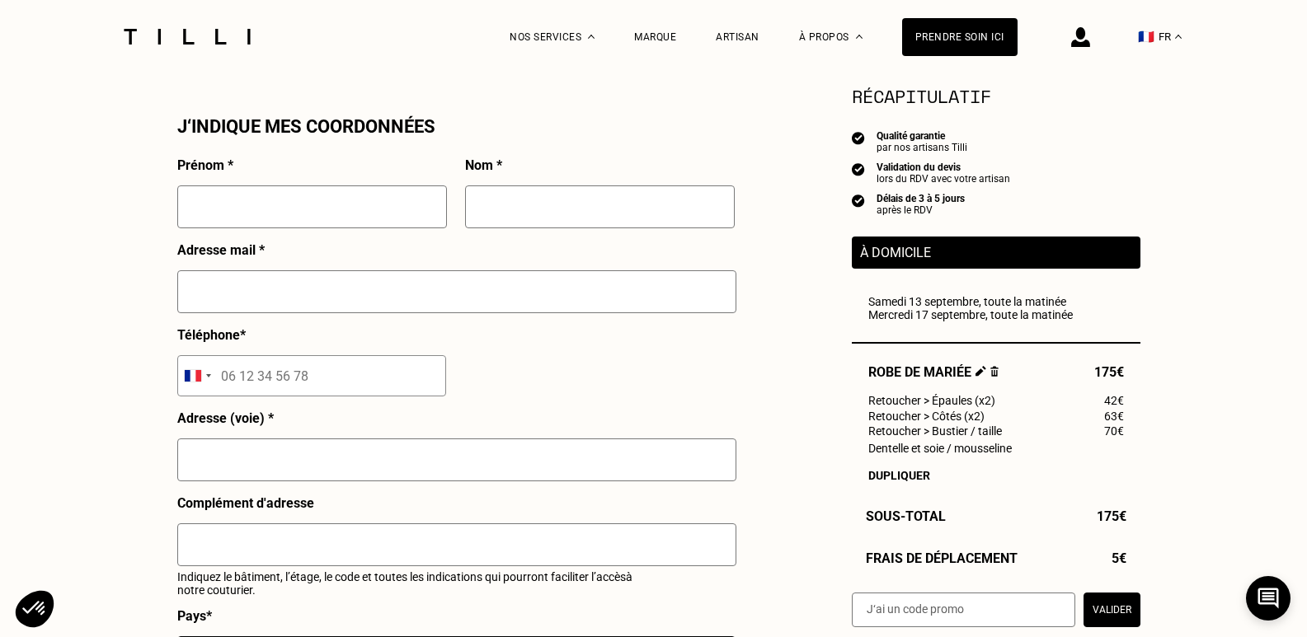
click at [276, 220] on input "text" at bounding box center [312, 207] width 270 height 43
type input "[PERSON_NAME]"
click at [257, 327] on div at bounding box center [456, 298] width 559 height 57
click at [255, 300] on input "text" at bounding box center [456, 291] width 559 height 43
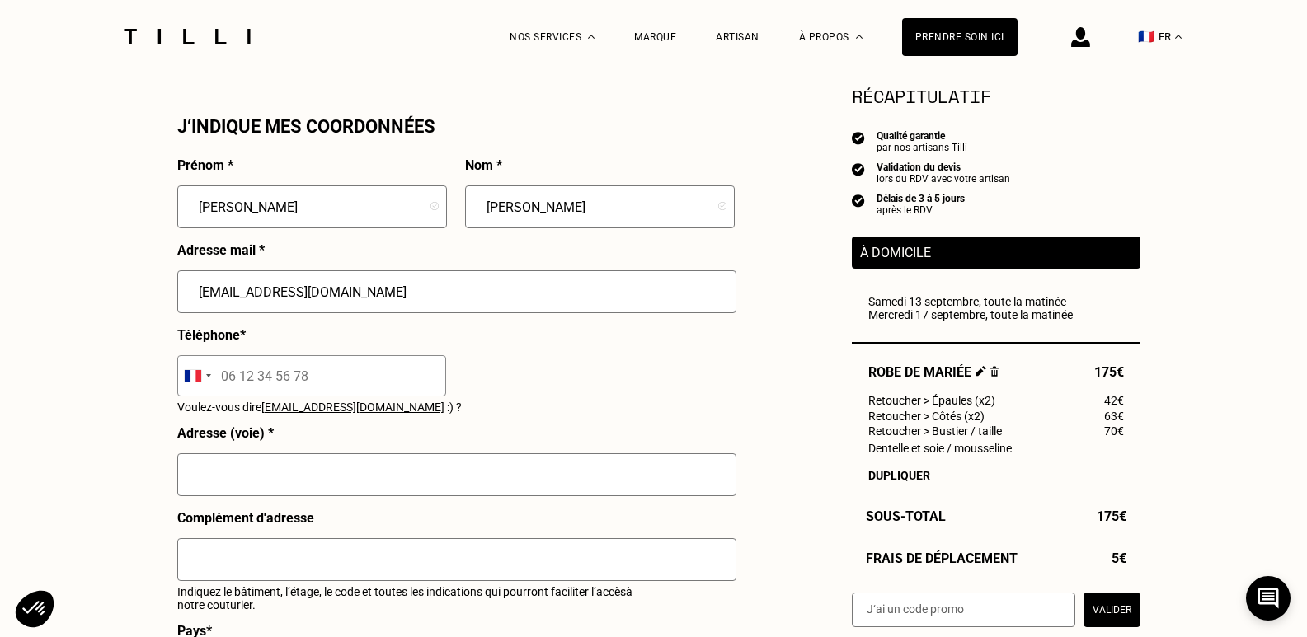
type input "[EMAIL_ADDRESS][DOMAIN_NAME]"
click at [261, 368] on input "tel" at bounding box center [311, 375] width 269 height 41
type input "06 78 74 38 21"
click at [279, 490] on input "text" at bounding box center [456, 475] width 559 height 43
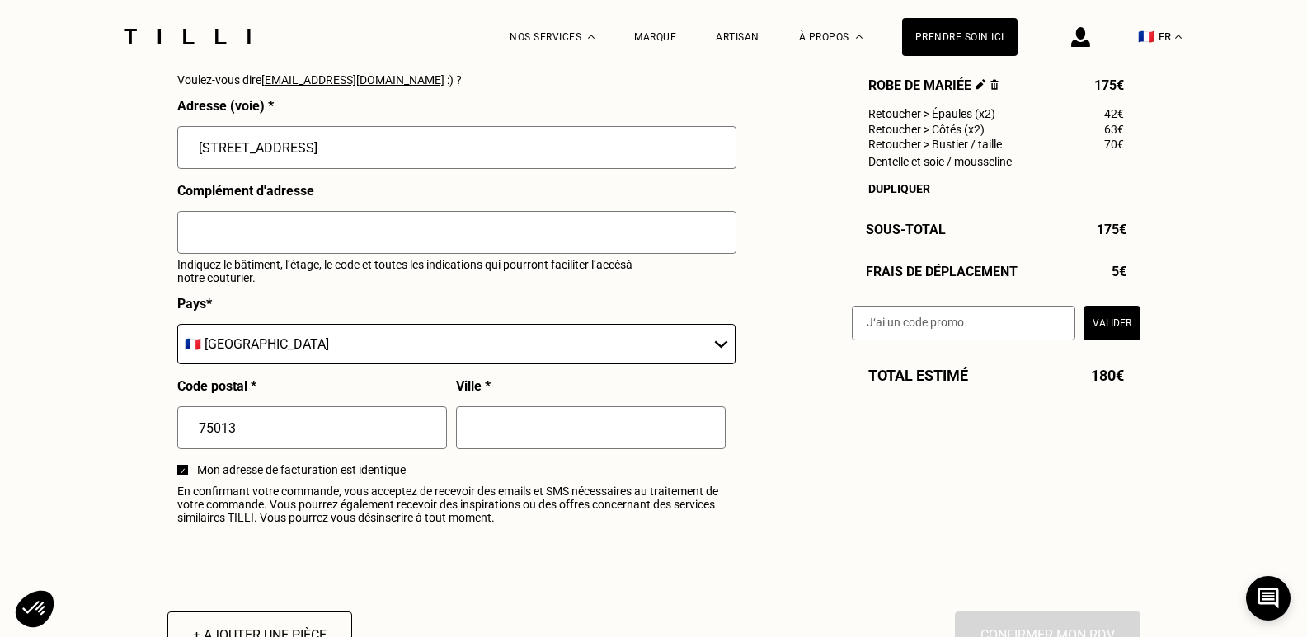
scroll to position [1840, 0]
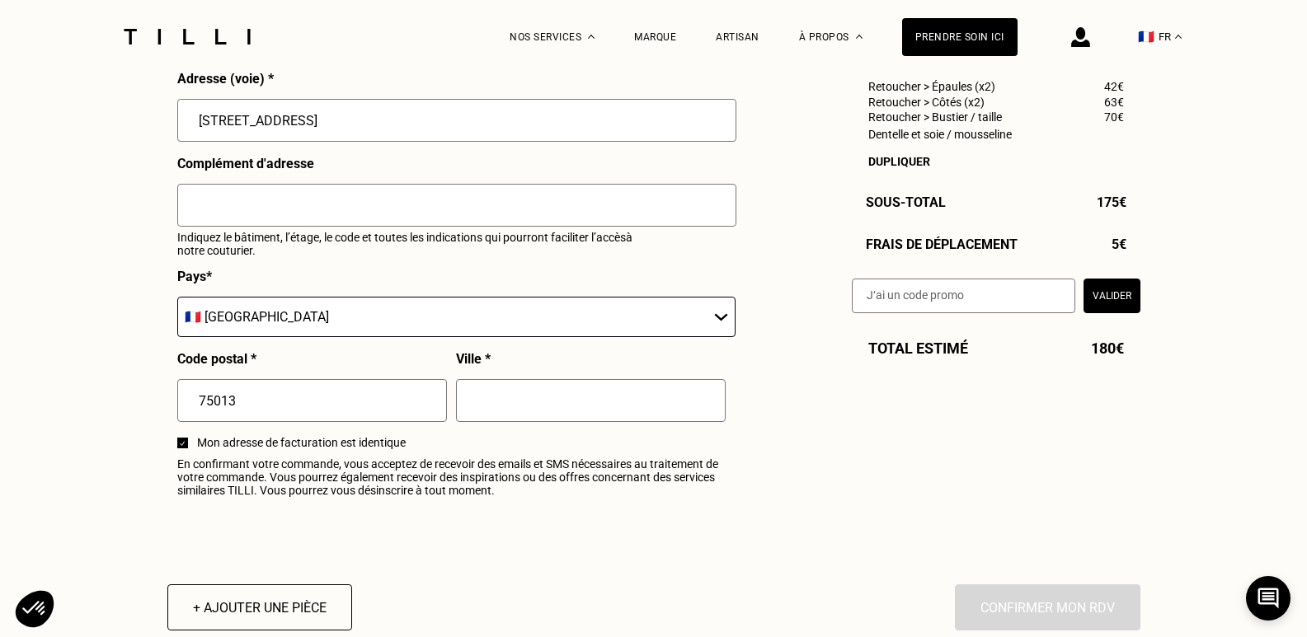
type input "[STREET_ADDRESS]"
click at [519, 418] on input "text" at bounding box center [591, 400] width 270 height 43
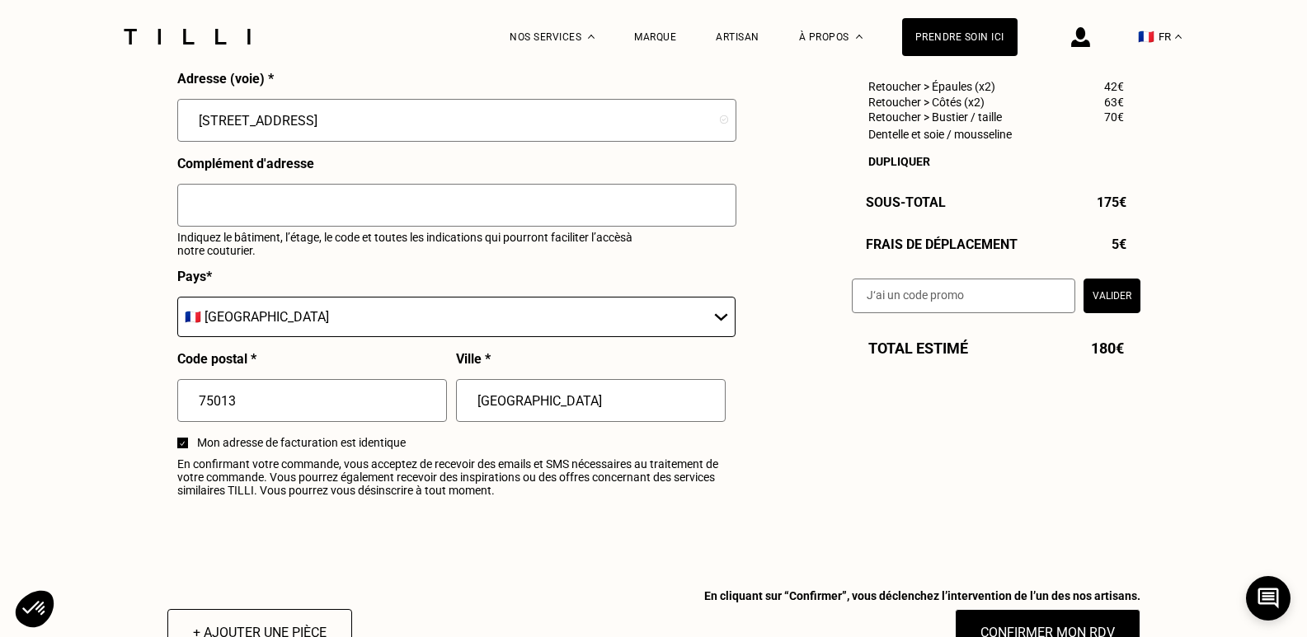
type input "[GEOGRAPHIC_DATA]"
click at [522, 449] on span "Mon adresse de facturation est identique" at bounding box center [466, 442] width 538 height 13
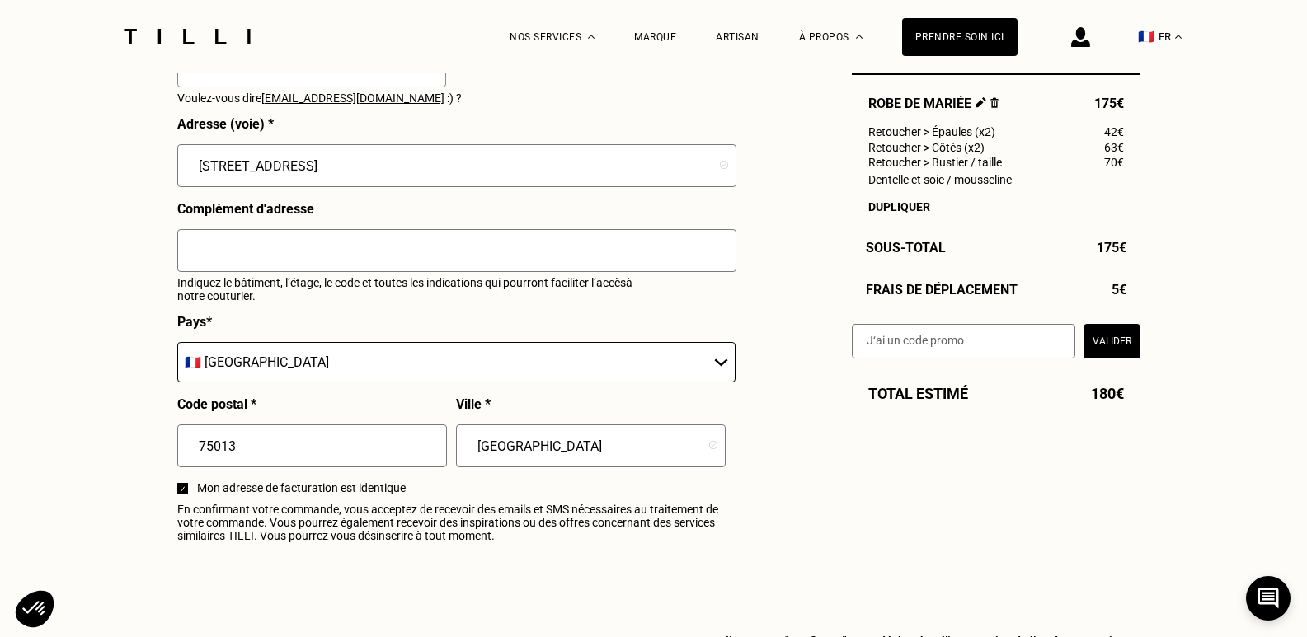
scroll to position [1781, 0]
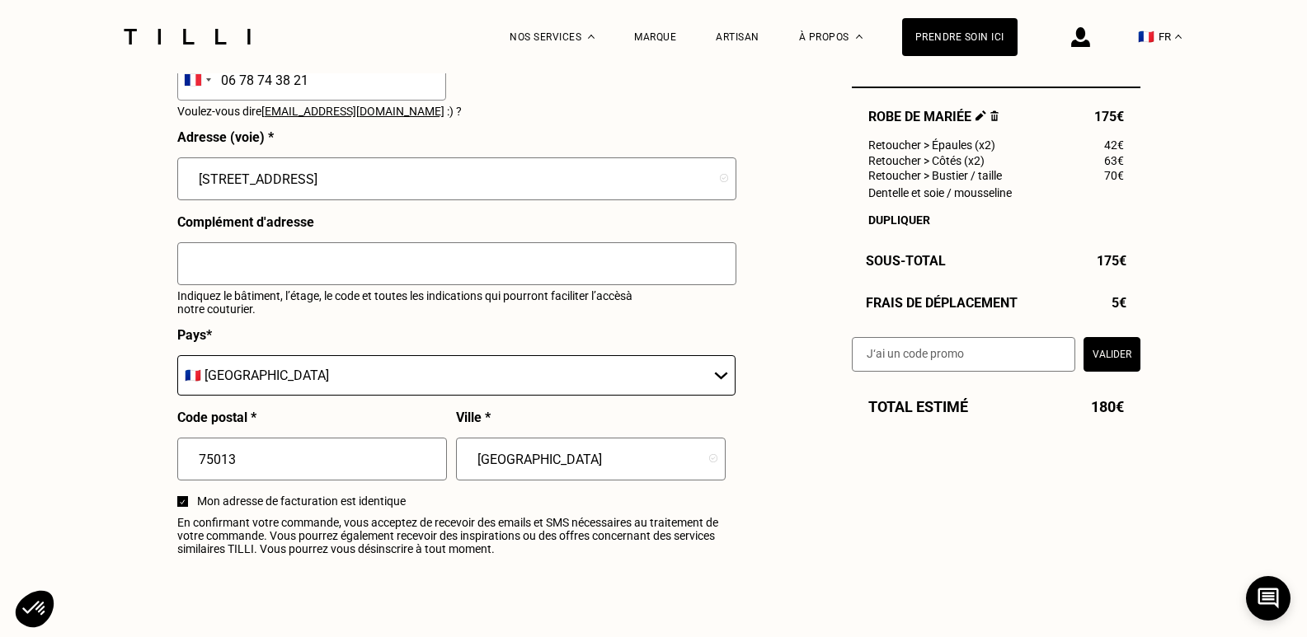
click at [486, 274] on input "text" at bounding box center [456, 263] width 559 height 43
click at [476, 269] on input "Interphone : [PERSON_NAME] batiment C 7 èeme étage" at bounding box center [456, 263] width 559 height 43
click at [384, 270] on input "Interphone : [PERSON_NAME] batiment C 7 ème étage" at bounding box center [456, 263] width 559 height 43
click at [397, 270] on input "Interphone : [PERSON_NAME] batiment C 7 ème étage" at bounding box center [456, 263] width 559 height 43
click at [385, 268] on input "Interphone : [PERSON_NAME] bâtiment C 7 ème étage" at bounding box center [456, 263] width 559 height 43
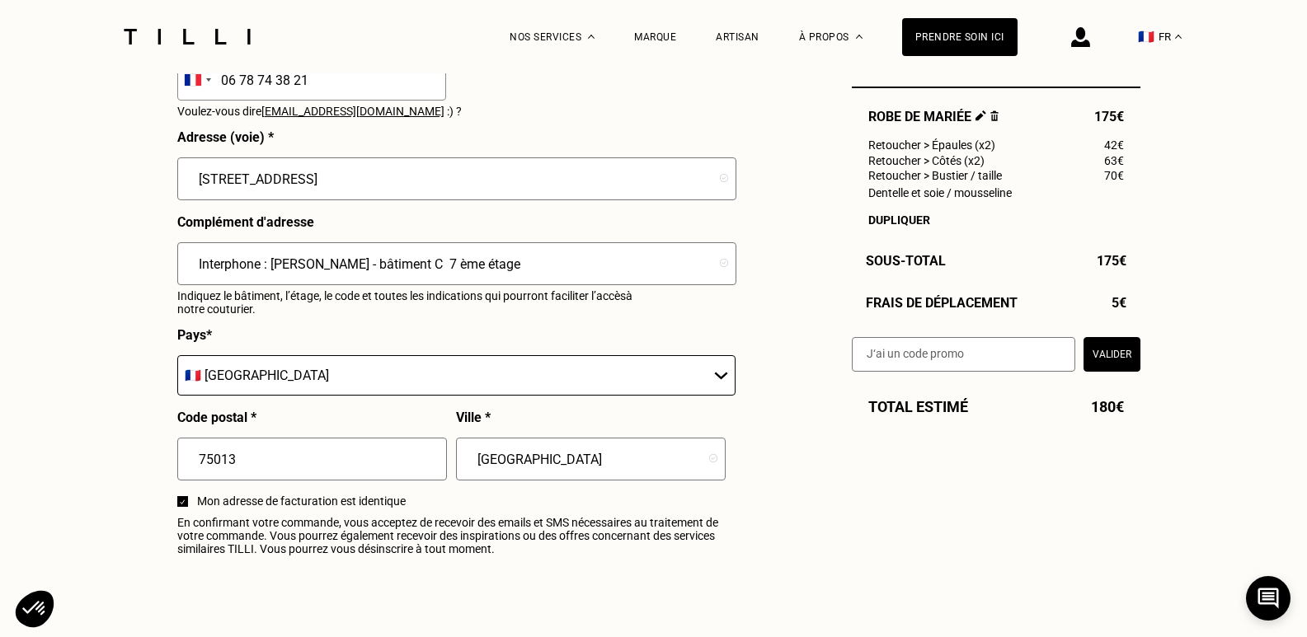
click at [445, 268] on input "Interphone : [PERSON_NAME] - bâtiment C 7 ème étage" at bounding box center [456, 263] width 559 height 43
click at [463, 270] on input "Interphone : [PERSON_NAME] - bâtiment C 7 ème étage" at bounding box center [456, 263] width 559 height 43
type input "Interphone : [PERSON_NAME] - bâtiment C - 7 ème étage"
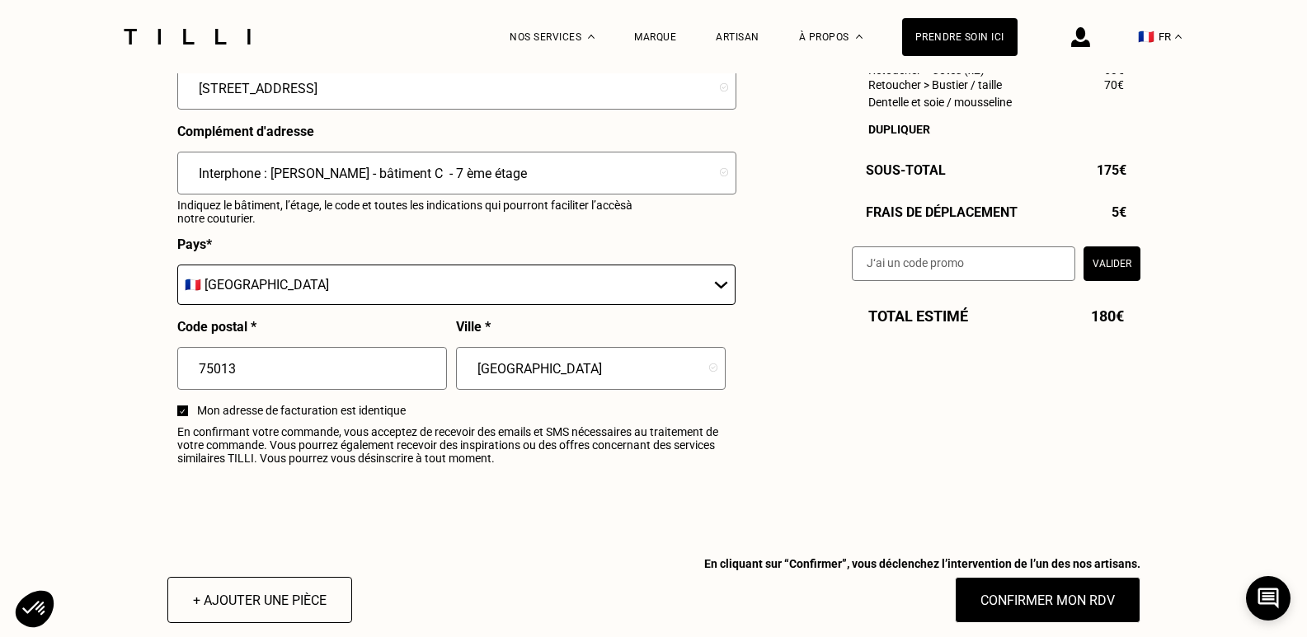
scroll to position [1958, 0]
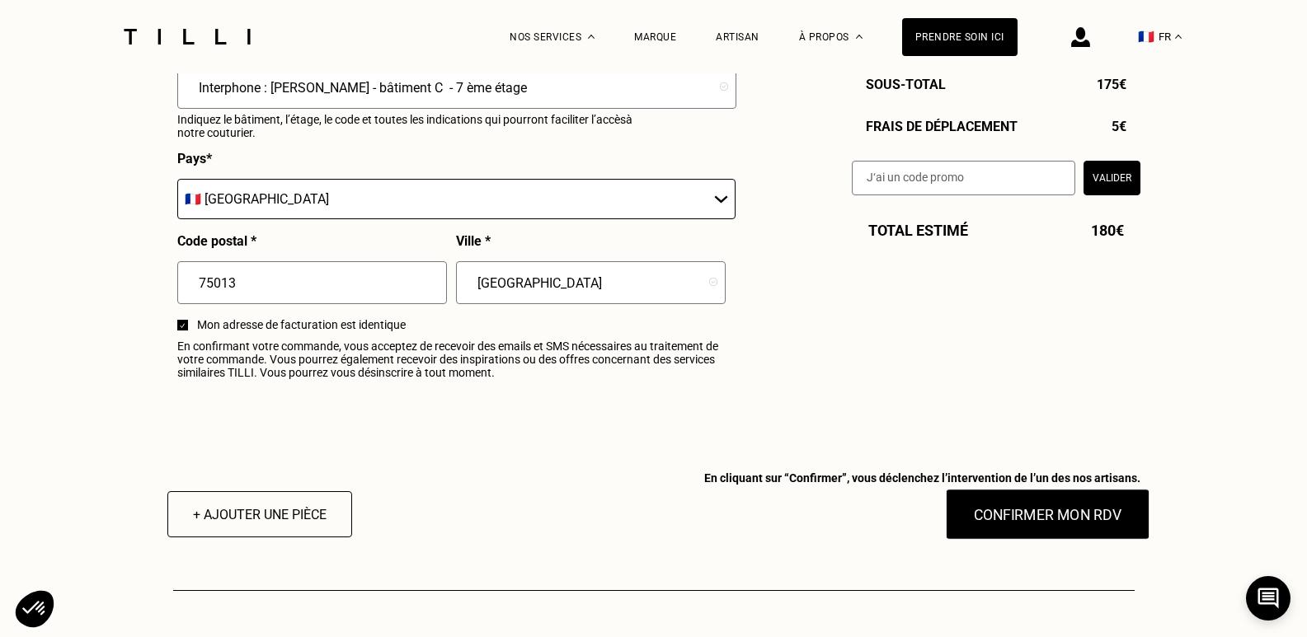
click at [1114, 531] on button "Confirmer mon RDV" at bounding box center [1047, 514] width 204 height 51
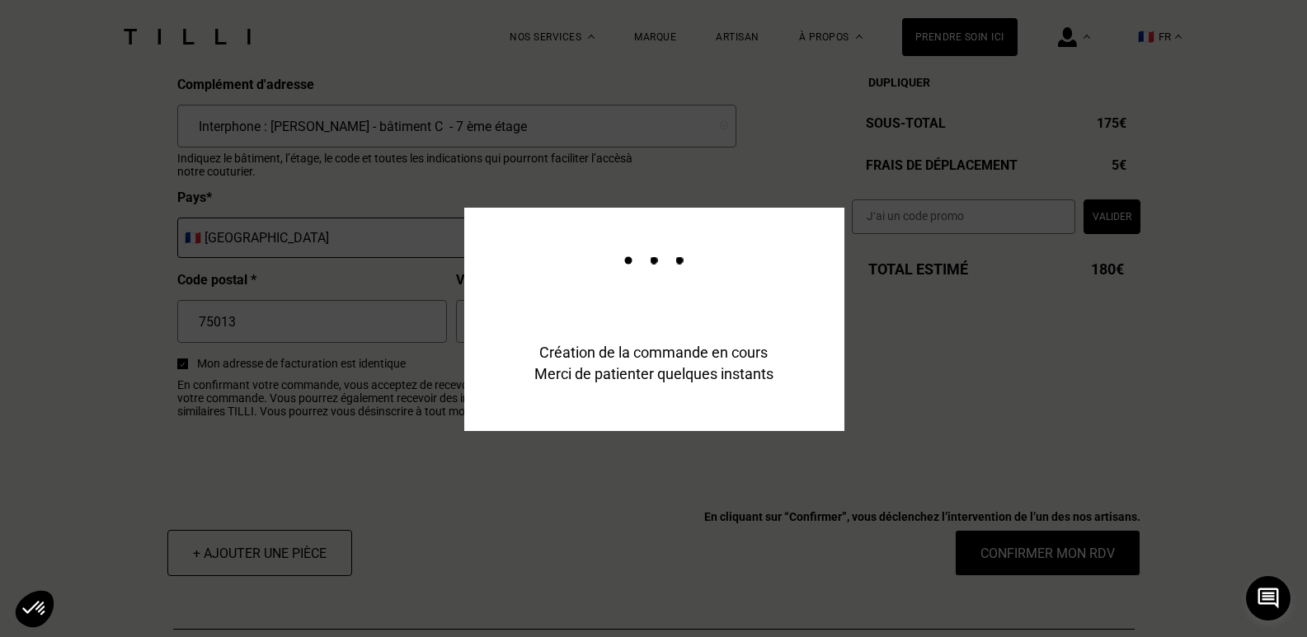
scroll to position [1998, 0]
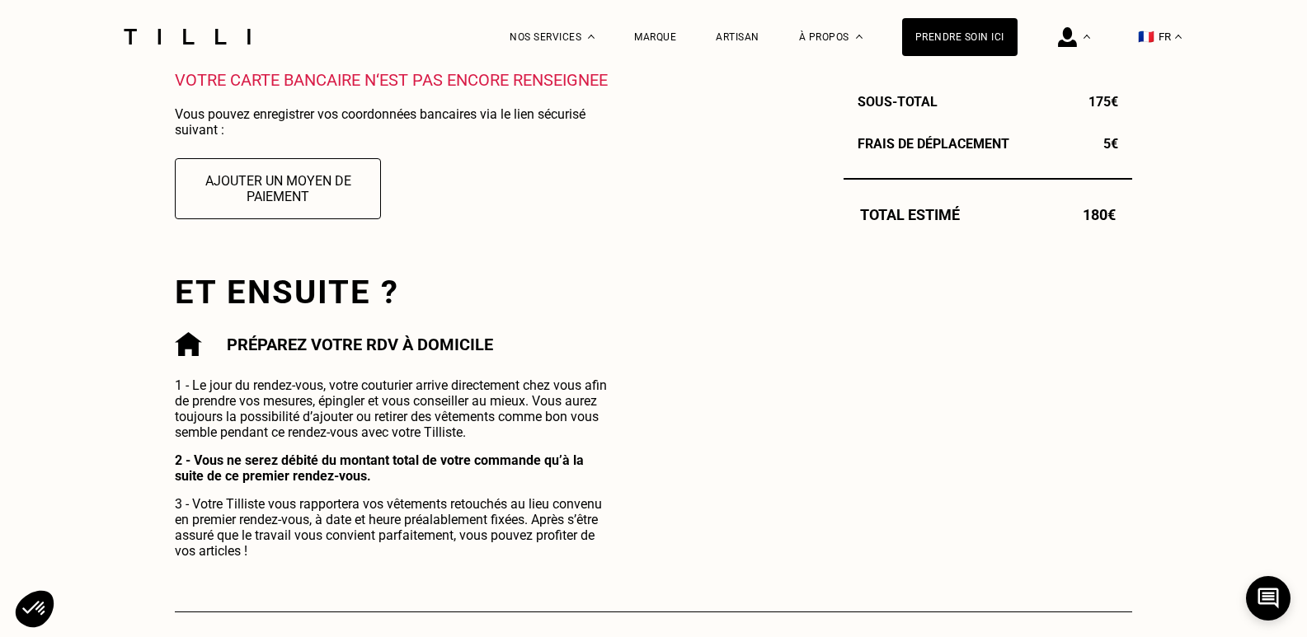
scroll to position [613, 0]
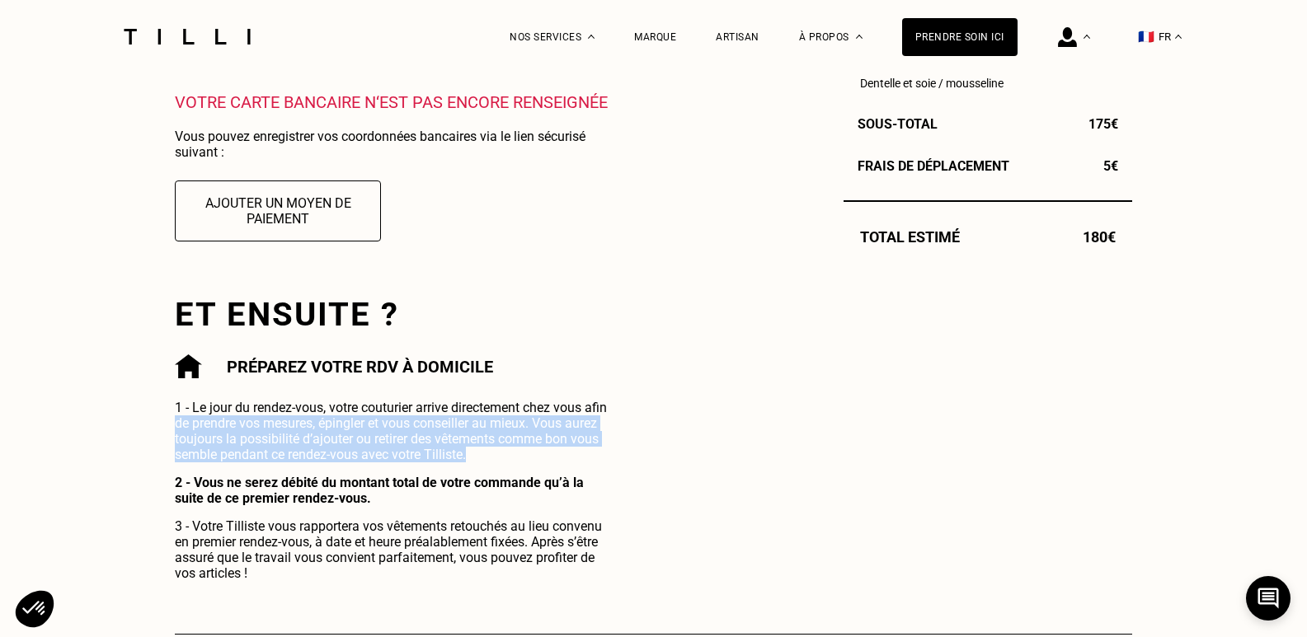
drag, startPoint x: 470, startPoint y: 458, endPoint x: 179, endPoint y: 421, distance: 293.4
click at [179, 421] on p "1 - Le jour du rendez-vous, votre couturier arrive directement chez vous afin d…" at bounding box center [394, 431] width 439 height 63
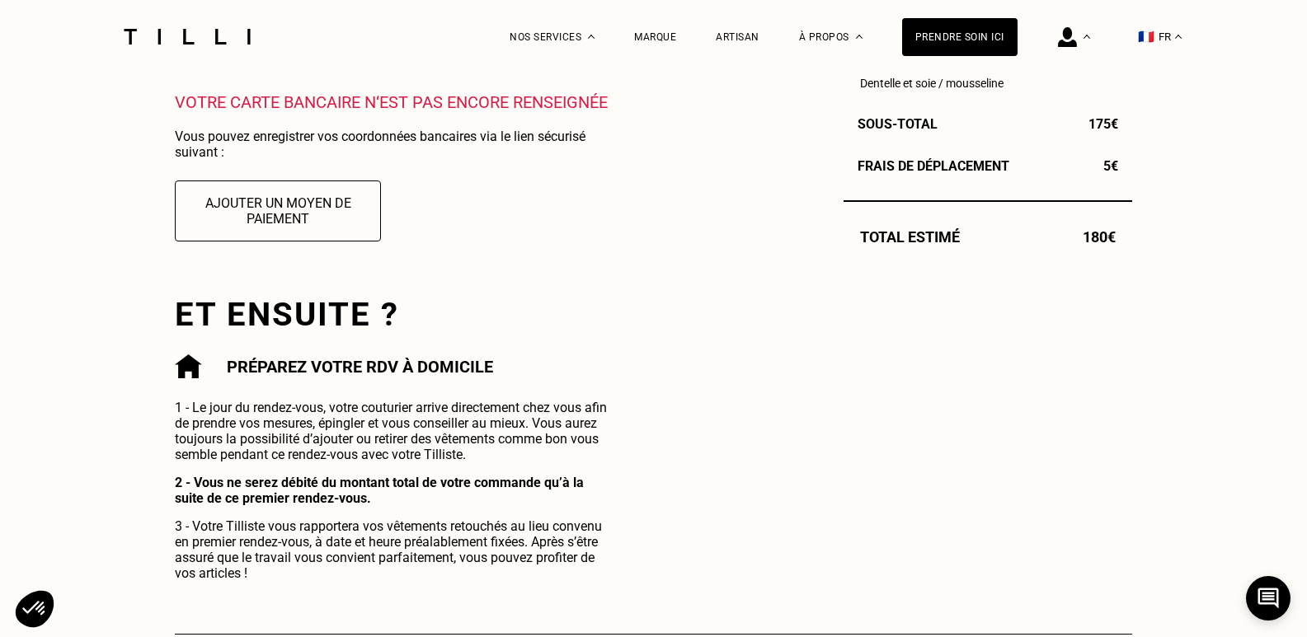
click at [224, 420] on p "1 - Le jour du rendez-vous, votre couturier arrive directement chez vous afin d…" at bounding box center [394, 431] width 439 height 63
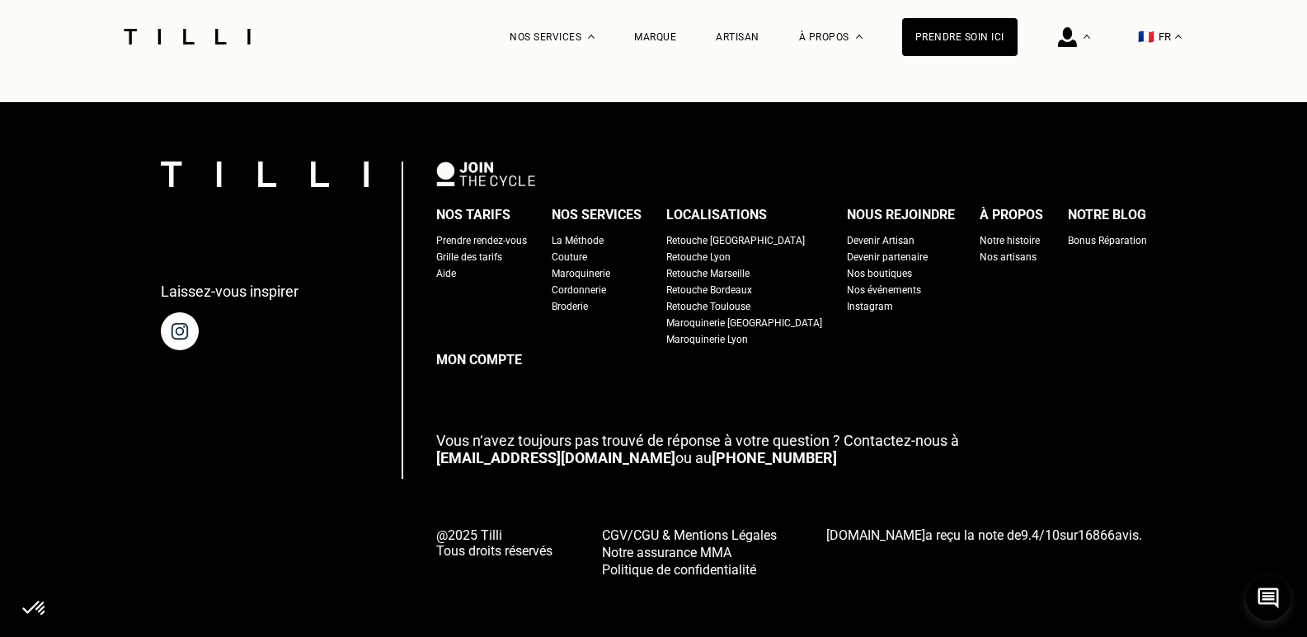
scroll to position [0, 0]
